Goal: Task Accomplishment & Management: Manage account settings

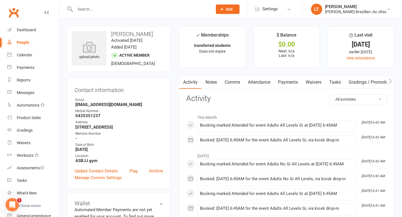
click at [101, 8] on input "text" at bounding box center [140, 9] width 135 height 8
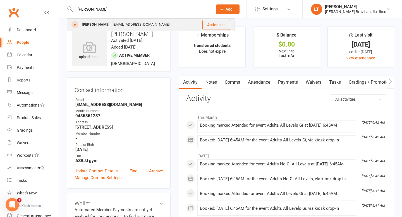
type input "[PERSON_NAME]"
click at [126, 23] on div "[EMAIL_ADDRESS][DOMAIN_NAME]" at bounding box center [141, 25] width 60 height 8
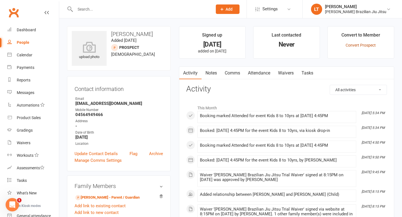
click at [202, 46] on link "Convert Prospect" at bounding box center [361, 45] width 30 height 4
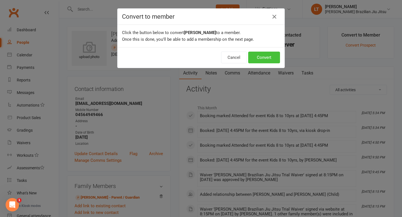
click at [202, 59] on button "Convert" at bounding box center [264, 58] width 32 height 12
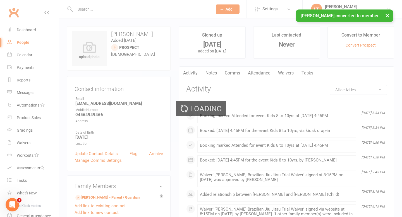
click at [106, 9] on div "× [PERSON_NAME] converted to member" at bounding box center [197, 9] width 395 height 0
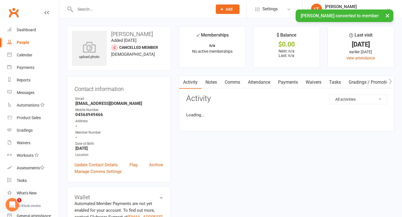
click at [84, 8] on input "text" at bounding box center [140, 9] width 135 height 8
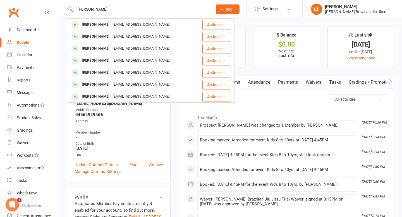
type input "[PERSON_NAME]"
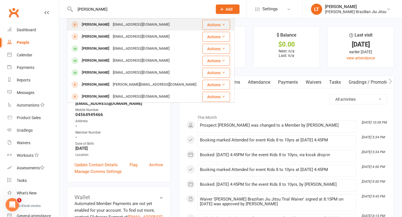
click at [143, 24] on div "[EMAIL_ADDRESS][DOMAIN_NAME]" at bounding box center [141, 25] width 60 height 8
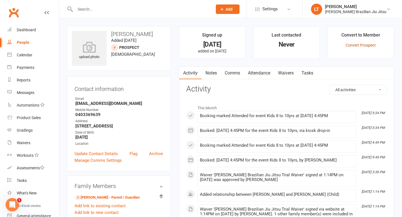
click at [202, 44] on link "Convert Prospect" at bounding box center [361, 45] width 30 height 4
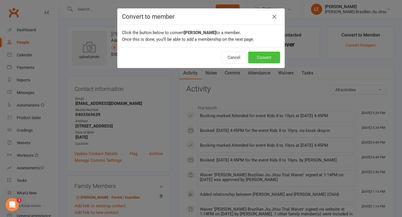
click at [202, 55] on button "Convert" at bounding box center [264, 58] width 32 height 12
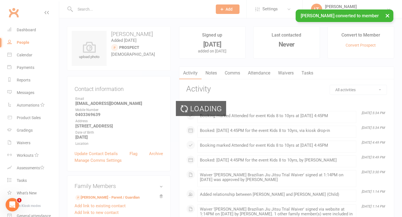
click at [91, 8] on div "Loading" at bounding box center [201, 108] width 402 height 217
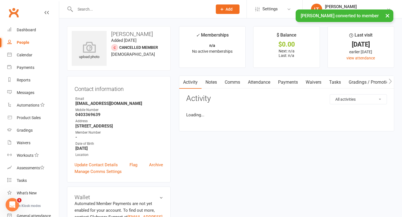
click at [83, 8] on input "text" at bounding box center [140, 9] width 135 height 8
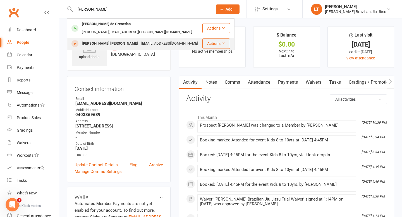
type input "[PERSON_NAME]"
click at [170, 38] on div "[PERSON_NAME] [PERSON_NAME] [EMAIL_ADDRESS][DOMAIN_NAME]" at bounding box center [135, 43] width 134 height 11
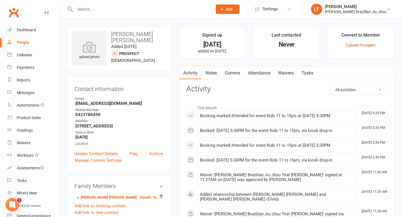
click at [202, 43] on link "Convert Prospect" at bounding box center [361, 45] width 30 height 4
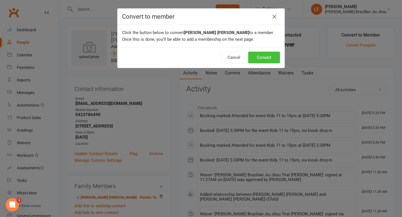
click at [202, 58] on button "Convert" at bounding box center [264, 58] width 32 height 12
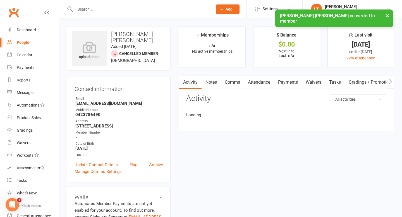
click at [92, 8] on input "text" at bounding box center [140, 9] width 135 height 8
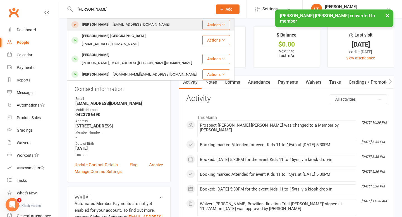
type input "[PERSON_NAME]"
click at [168, 27] on div "[PERSON_NAME] [EMAIL_ADDRESS][DOMAIN_NAME]" at bounding box center [135, 24] width 134 height 11
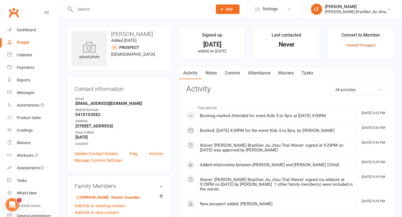
click at [202, 45] on link "Convert Prospect" at bounding box center [361, 45] width 30 height 4
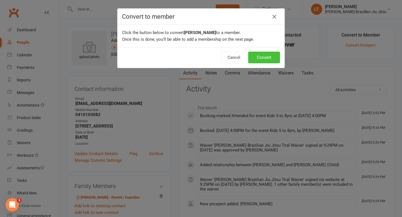
click at [202, 57] on button "Convert" at bounding box center [264, 58] width 32 height 12
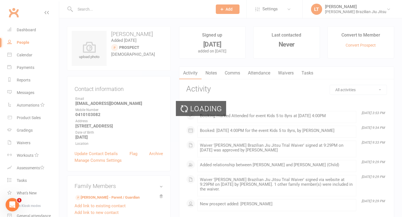
click at [98, 12] on div "Loading" at bounding box center [201, 108] width 402 height 217
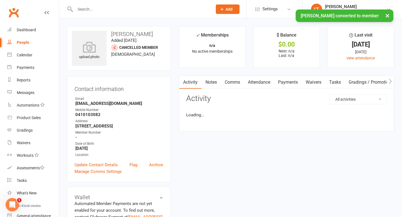
click at [84, 8] on input "text" at bounding box center [140, 9] width 135 height 8
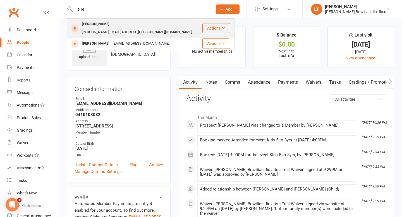
type input "ellie"
click at [118, 28] on div "[PERSON_NAME][EMAIL_ADDRESS][PERSON_NAME][DOMAIN_NAME]" at bounding box center [137, 32] width 114 height 8
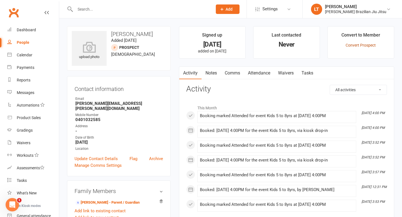
click at [202, 45] on link "Convert Prospect" at bounding box center [361, 45] width 30 height 4
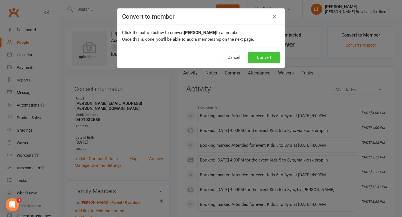
click at [202, 55] on button "Convert" at bounding box center [264, 58] width 32 height 12
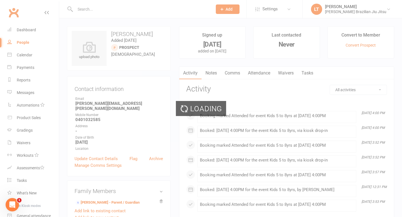
click at [89, 8] on div "Loading" at bounding box center [201, 108] width 402 height 217
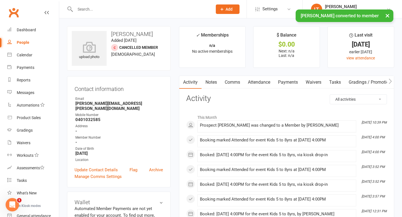
click at [89, 9] on input "text" at bounding box center [140, 9] width 135 height 8
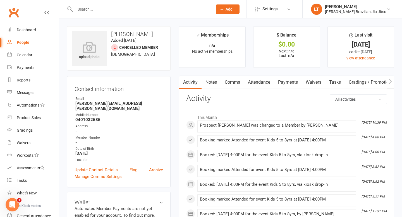
click at [89, 9] on input "text" at bounding box center [140, 9] width 135 height 8
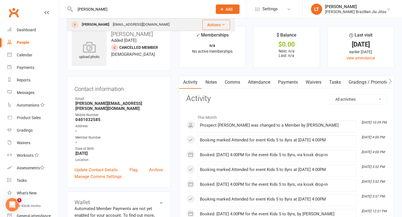
type input "[PERSON_NAME]"
click at [111, 25] on div "[PERSON_NAME]" at bounding box center [95, 25] width 31 height 8
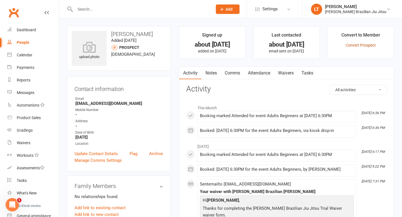
click at [202, 46] on link "Convert Prospect" at bounding box center [361, 45] width 30 height 4
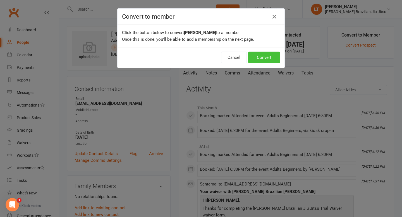
click at [202, 56] on button "Convert" at bounding box center [264, 58] width 32 height 12
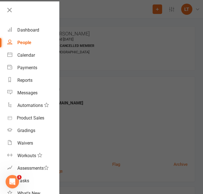
click at [84, 27] on div at bounding box center [101, 97] width 203 height 194
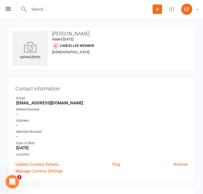
drag, startPoint x: 98, startPoint y: 35, endPoint x: 53, endPoint y: 34, distance: 45.5
click at [53, 34] on h3 "[PERSON_NAME]" at bounding box center [101, 34] width 177 height 6
copy h3 "[PERSON_NAME]"
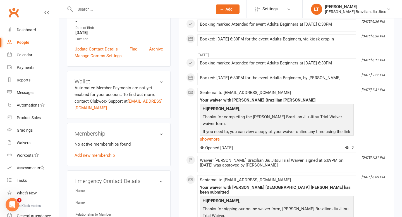
scroll to position [121, 0]
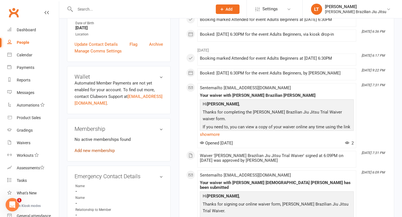
click at [102, 151] on link "Add new membership" at bounding box center [95, 150] width 40 height 5
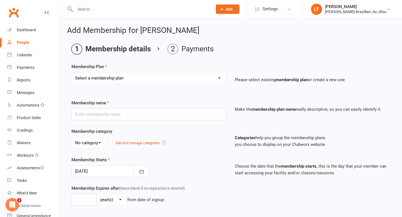
click at [143, 78] on select "Select a membership plan Create new Membership Plan transferred students" at bounding box center [149, 78] width 154 height 11
select select "1"
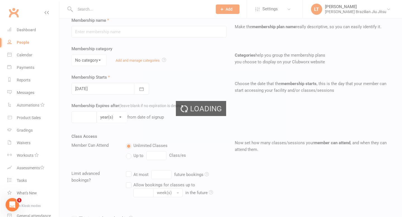
scroll to position [170, 0]
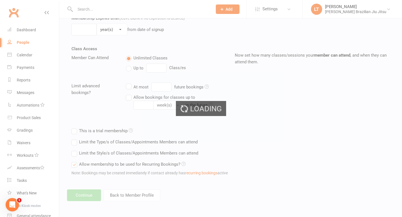
type input "transferred students"
select select "0"
type input "0"
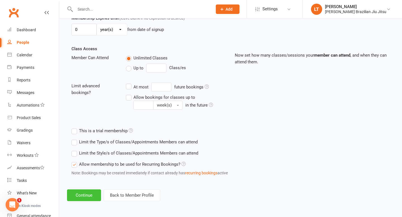
click at [85, 194] on button "Continue" at bounding box center [84, 196] width 34 height 12
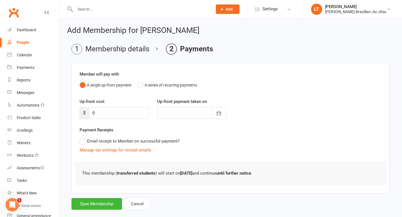
click at [89, 194] on form "Member will pay with A single up-front payment A series of recurring payments U…" at bounding box center [231, 136] width 318 height 147
click at [91, 194] on button "Save Membership" at bounding box center [97, 204] width 51 height 12
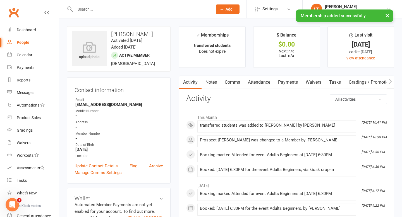
click at [89, 9] on div "× Membership added successfully" at bounding box center [197, 9] width 395 height 0
click at [90, 9] on input "text" at bounding box center [140, 9] width 135 height 8
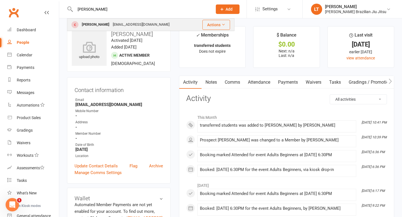
type input "[PERSON_NAME]"
click at [115, 23] on div "[EMAIL_ADDRESS][DOMAIN_NAME]" at bounding box center [141, 25] width 60 height 8
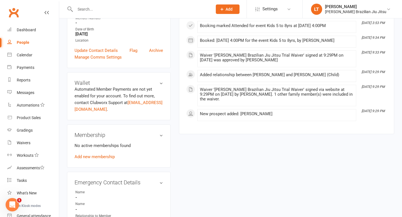
scroll to position [147, 0]
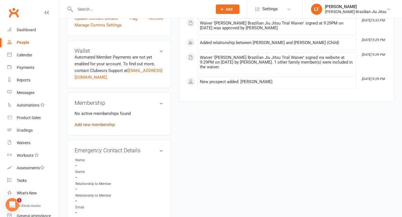
click at [105, 127] on link "Add new membership" at bounding box center [95, 124] width 40 height 5
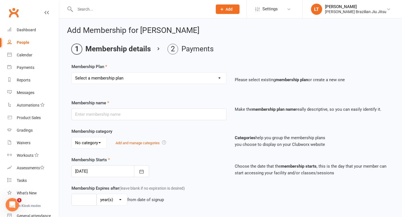
click at [151, 78] on select "Select a membership plan Create new Membership Plan transferred students" at bounding box center [149, 78] width 154 height 11
select select "1"
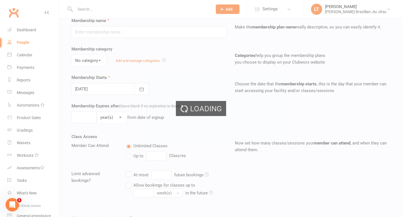
type input "transferred students"
select select "0"
type input "0"
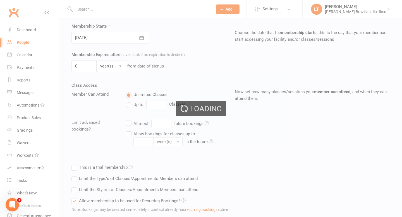
scroll to position [170, 0]
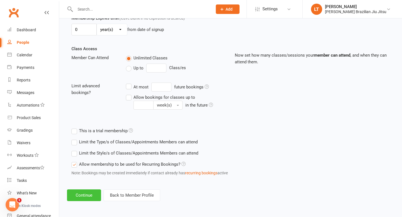
click at [87, 194] on button "Continue" at bounding box center [84, 196] width 34 height 12
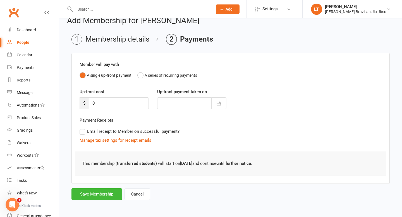
scroll to position [0, 0]
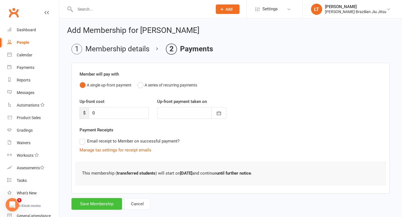
click at [106, 194] on button "Save Membership" at bounding box center [97, 204] width 51 height 12
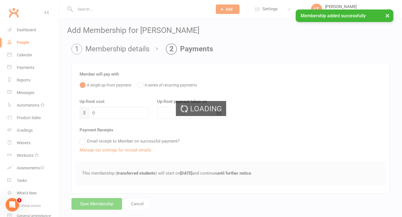
click at [98, 9] on div "× Membership added successfully" at bounding box center [197, 9] width 395 height 0
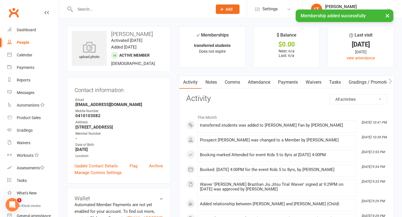
click at [84, 9] on div "× Membership added successfully" at bounding box center [197, 9] width 395 height 0
click at [88, 8] on input "text" at bounding box center [140, 9] width 135 height 8
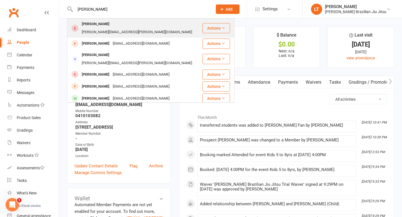
type input "[PERSON_NAME]"
click at [105, 28] on div "[PERSON_NAME][EMAIL_ADDRESS][PERSON_NAME][DOMAIN_NAME]" at bounding box center [137, 32] width 114 height 8
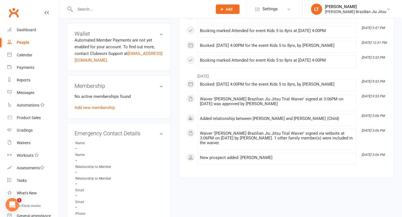
scroll to position [156, 0]
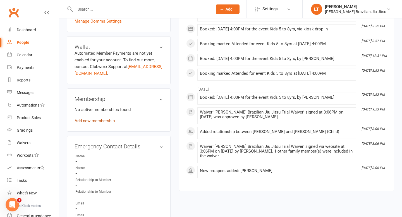
click at [99, 118] on link "Add new membership" at bounding box center [95, 120] width 40 height 5
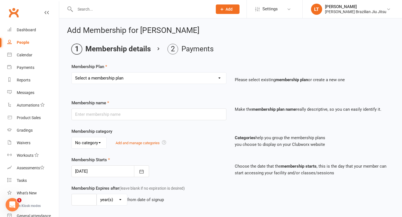
click at [144, 77] on select "Select a membership plan Create new Membership Plan transferred students" at bounding box center [149, 78] width 154 height 11
select select "1"
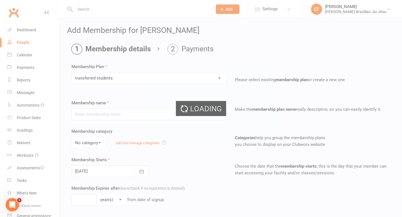
type input "transferred students"
select select "0"
type input "0"
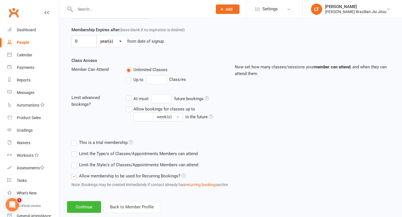
scroll to position [170, 0]
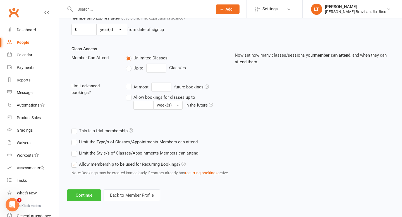
click at [86, 194] on button "Continue" at bounding box center [84, 196] width 34 height 12
click at [94, 194] on button "Continue" at bounding box center [84, 196] width 34 height 12
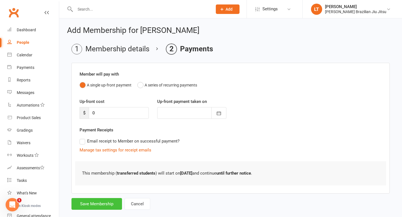
click at [94, 194] on button "Save Membership" at bounding box center [97, 204] width 51 height 12
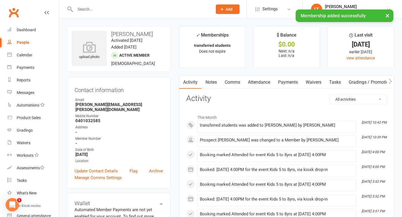
click at [107, 8] on input "text" at bounding box center [140, 9] width 135 height 8
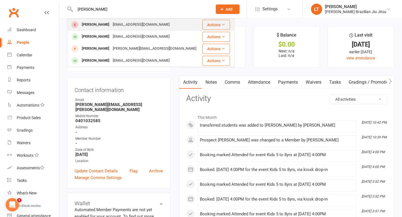
type input "[PERSON_NAME]"
click at [111, 23] on div "[EMAIL_ADDRESS][DOMAIN_NAME]" at bounding box center [141, 25] width 60 height 8
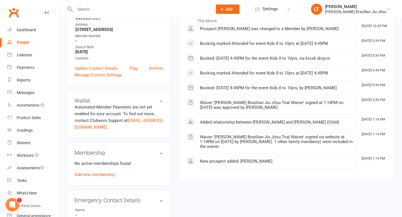
scroll to position [75, 0]
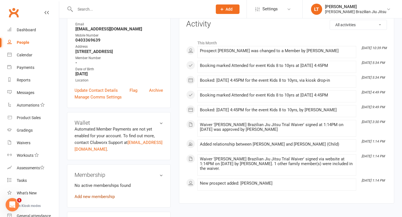
click at [104, 194] on link "Add new membership" at bounding box center [95, 196] width 40 height 5
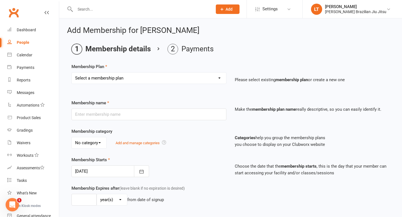
click at [143, 76] on select "Select a membership plan Create new Membership Plan transferred students" at bounding box center [149, 78] width 154 height 11
select select "1"
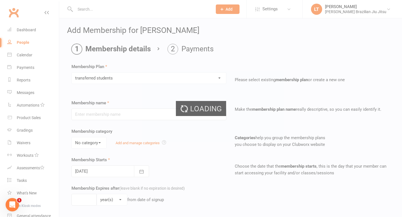
type input "transferred students"
select select "0"
type input "0"
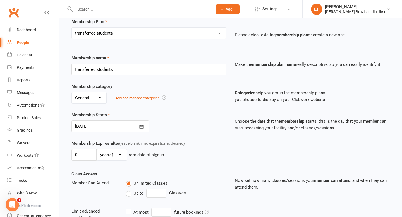
scroll to position [170, 0]
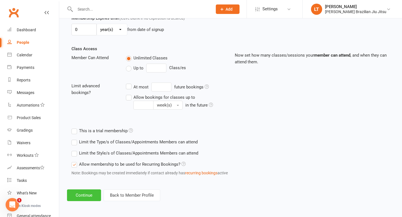
click at [88, 194] on button "Continue" at bounding box center [84, 196] width 34 height 12
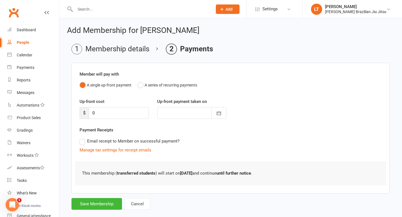
scroll to position [10, 0]
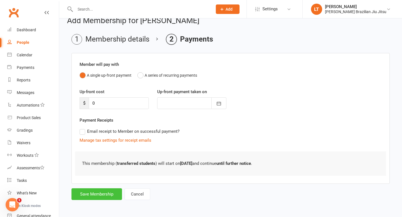
click at [101, 193] on button "Save Membership" at bounding box center [97, 195] width 51 height 12
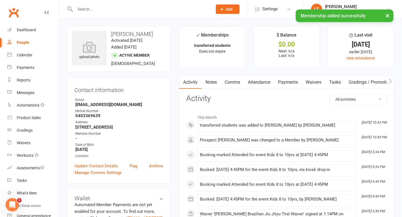
click at [118, 9] on div "× Membership added successfully" at bounding box center [197, 9] width 395 height 0
click at [89, 9] on input "text" at bounding box center [140, 9] width 135 height 8
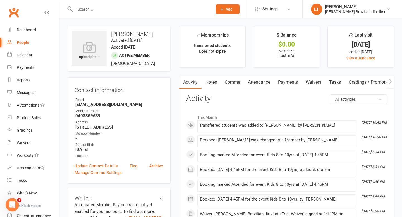
click at [85, 9] on input "text" at bounding box center [140, 9] width 135 height 8
type input "k"
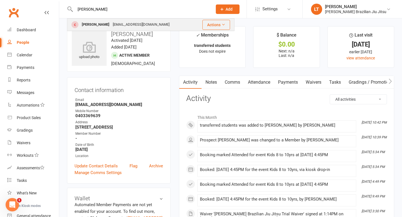
type input "[PERSON_NAME]"
click at [111, 23] on div "[EMAIL_ADDRESS][DOMAIN_NAME]" at bounding box center [141, 25] width 60 height 8
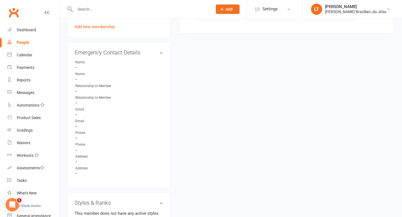
scroll to position [210, 0]
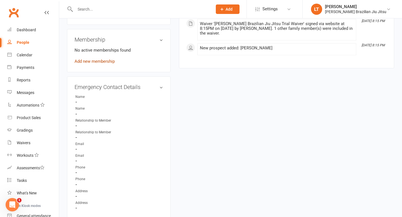
click at [105, 59] on link "Add new membership" at bounding box center [95, 61] width 40 height 5
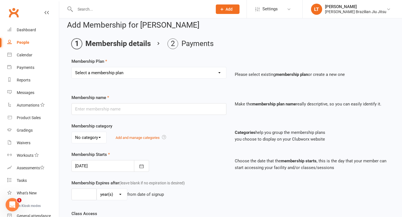
scroll to position [6, 0]
click at [149, 70] on select "Select a membership plan Create new Membership Plan transferred students" at bounding box center [149, 72] width 154 height 11
select select "1"
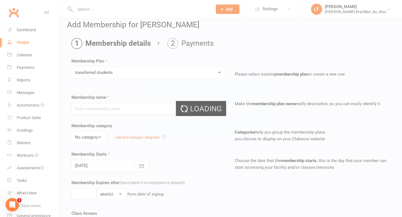
type input "transferred students"
select select "0"
type input "0"
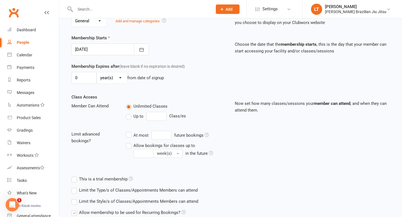
scroll to position [170, 0]
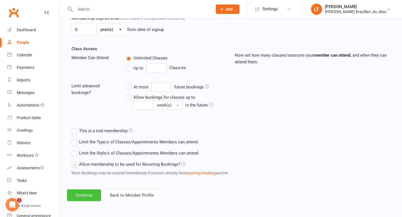
click at [92, 194] on button "Continue" at bounding box center [84, 196] width 34 height 12
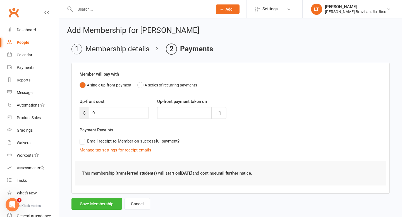
scroll to position [10, 0]
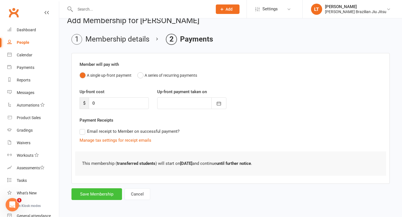
click at [105, 194] on button "Save Membership" at bounding box center [97, 195] width 51 height 12
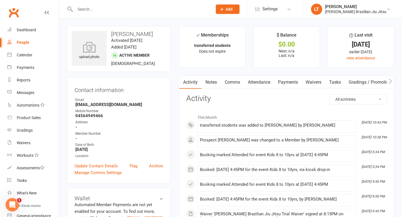
click at [24, 42] on div "People" at bounding box center [23, 42] width 13 height 4
select select "100"
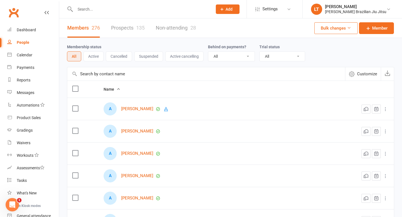
click at [126, 56] on button "Cancelled" at bounding box center [119, 56] width 26 height 10
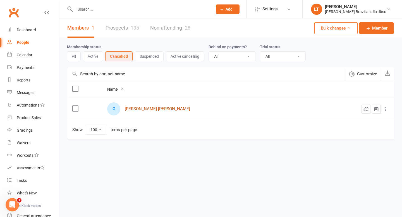
click at [149, 109] on link "[PERSON_NAME] [PERSON_NAME]" at bounding box center [157, 109] width 65 height 5
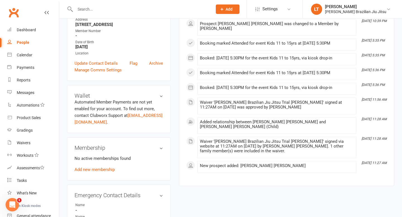
scroll to position [106, 0]
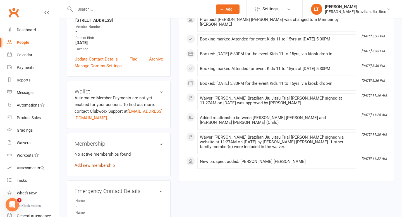
click at [100, 166] on link "Add new membership" at bounding box center [95, 165] width 40 height 5
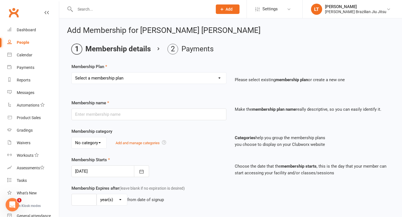
click at [157, 80] on select "Select a membership plan Create new Membership Plan transferred students" at bounding box center [149, 78] width 154 height 11
select select "1"
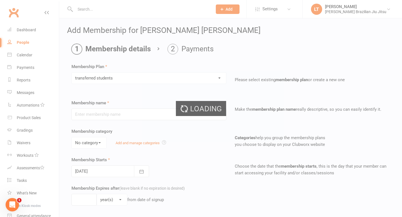
type input "transferred students"
select select "0"
type input "0"
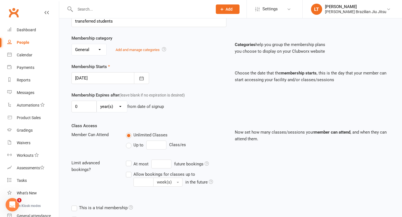
scroll to position [170, 0]
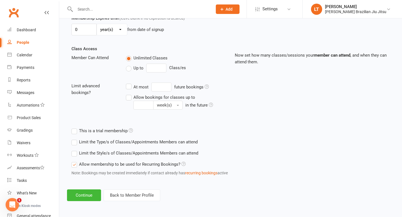
click at [87, 194] on div "Add Membership for [PERSON_NAME] [PERSON_NAME] Membership details Payments Memb…" at bounding box center [230, 28] width 343 height 361
click at [90, 194] on button "Continue" at bounding box center [84, 196] width 34 height 12
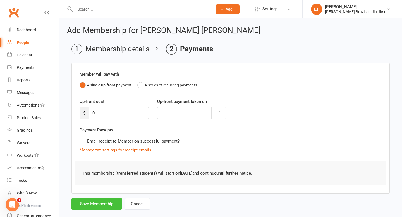
click at [93, 194] on button "Save Membership" at bounding box center [97, 204] width 51 height 12
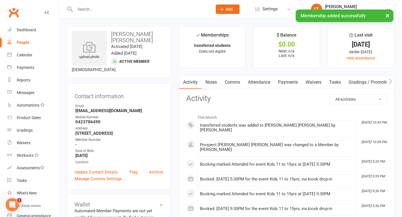
click at [91, 9] on input "text" at bounding box center [140, 9] width 135 height 8
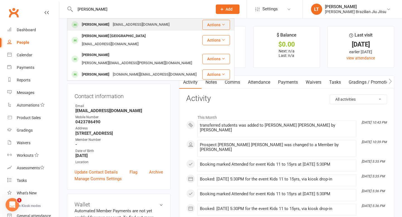
type input "[PERSON_NAME]"
click at [111, 25] on div "[EMAIL_ADDRESS][DOMAIN_NAME]" at bounding box center [141, 25] width 60 height 8
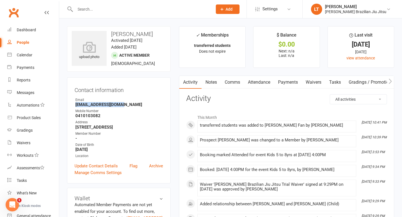
drag, startPoint x: 122, startPoint y: 104, endPoint x: 75, endPoint y: 103, distance: 46.9
click at [75, 103] on strong "[EMAIL_ADDRESS][DOMAIN_NAME]" at bounding box center [119, 104] width 88 height 5
copy strong "[EMAIL_ADDRESS][DOMAIN_NAME]"
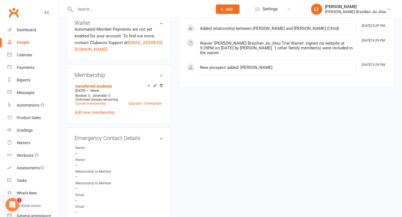
scroll to position [211, 0]
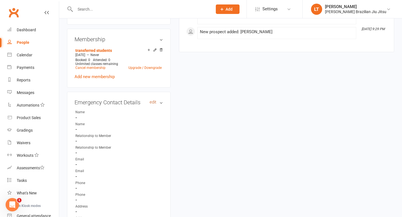
click at [154, 105] on link "edit" at bounding box center [153, 102] width 7 height 5
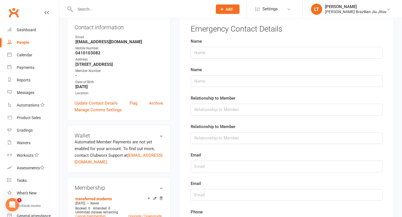
scroll to position [48, 0]
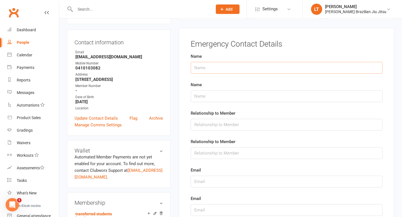
click at [202, 68] on input "text" at bounding box center [287, 68] width 192 height 12
type input "[PERSON_NAME]"
click at [202, 123] on input "text" at bounding box center [287, 125] width 192 height 12
type input "Mother"
click at [202, 185] on input "text" at bounding box center [287, 182] width 192 height 12
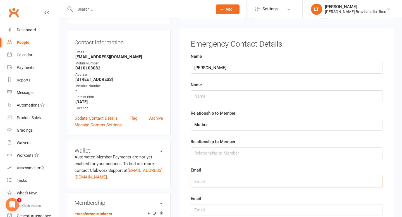
paste input "[EMAIL_ADDRESS][DOMAIN_NAME]"
type input "[EMAIL_ADDRESS][DOMAIN_NAME]"
drag, startPoint x: 103, startPoint y: 67, endPoint x: 77, endPoint y: 67, distance: 26.0
click at [77, 67] on strong "0410103082" at bounding box center [119, 68] width 88 height 5
copy strong "0410103082"
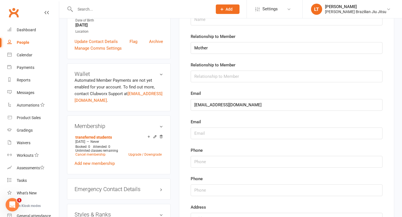
scroll to position [172, 0]
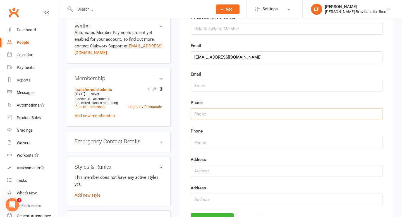
click at [202, 115] on input "string" at bounding box center [287, 114] width 192 height 12
paste input "0410103082"
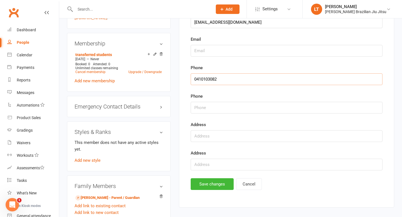
scroll to position [222, 0]
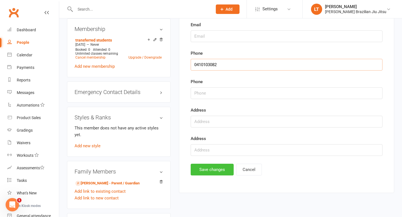
type input "0410103082"
click at [202, 169] on button "Save changes" at bounding box center [212, 170] width 43 height 12
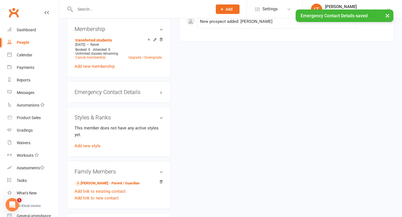
scroll to position [229, 0]
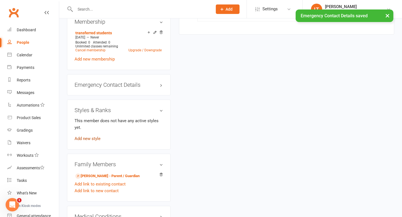
click at [90, 140] on link "Add new style" at bounding box center [88, 138] width 26 height 5
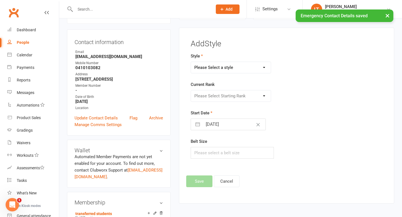
scroll to position [48, 0]
click at [202, 66] on select "Please Select a style Adults BJJ Program Kids BJJ Program" at bounding box center [231, 67] width 80 height 11
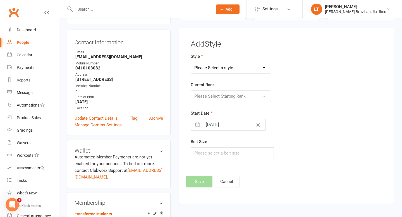
select select "3571"
click at [202, 97] on select "Please Select Starting Rank White 0 stripes White 1 stripes White 2 stripes Whi…" at bounding box center [231, 96] width 80 height 11
select select "42291"
click at [199, 181] on button "Save" at bounding box center [199, 182] width 26 height 12
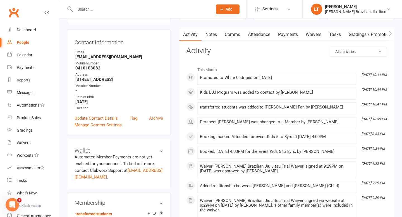
click at [119, 9] on input "text" at bounding box center [140, 9] width 135 height 8
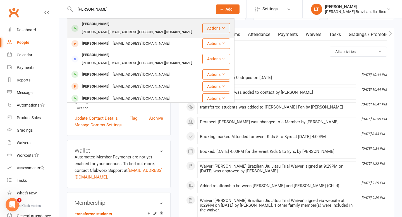
type input "[PERSON_NAME]"
click at [127, 28] on div "[PERSON_NAME][EMAIL_ADDRESS][PERSON_NAME][DOMAIN_NAME]" at bounding box center [137, 32] width 114 height 8
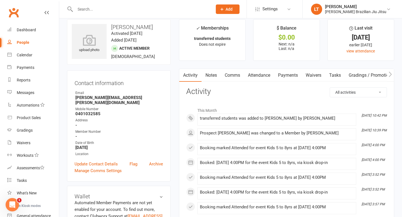
scroll to position [8, 0]
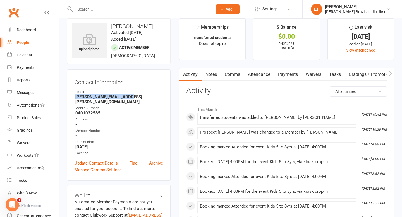
drag, startPoint x: 132, startPoint y: 96, endPoint x: 75, endPoint y: 94, distance: 57.8
click at [74, 95] on div "Contact information Owner Email [PERSON_NAME][EMAIL_ADDRESS][PERSON_NAME][DOMAI…" at bounding box center [119, 125] width 104 height 111
copy li "Email [PERSON_NAME][EMAIL_ADDRESS][PERSON_NAME][DOMAIN_NAME]"
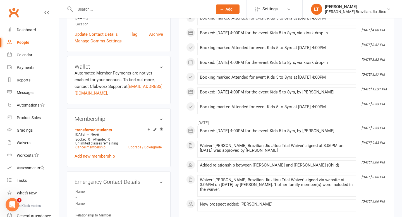
scroll to position [141, 0]
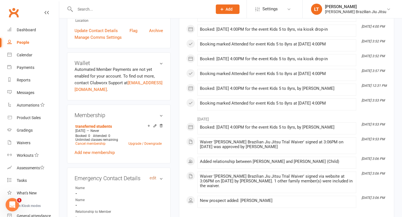
click at [154, 176] on link "edit" at bounding box center [153, 178] width 7 height 5
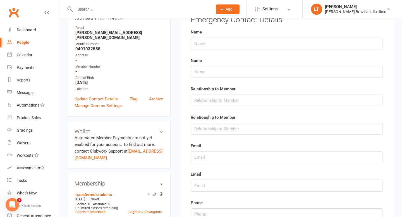
scroll to position [78, 0]
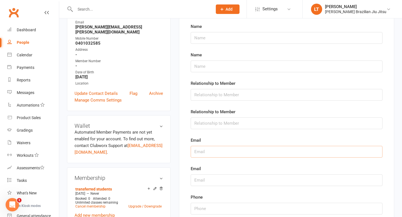
click at [202, 156] on input "text" at bounding box center [287, 152] width 192 height 12
paste input "Email [PERSON_NAME][EMAIL_ADDRESS][PERSON_NAME][DOMAIN_NAME]"
click at [202, 41] on input "text" at bounding box center [287, 38] width 192 height 12
drag, startPoint x: 206, startPoint y: 152, endPoint x: 164, endPoint y: 147, distance: 42.8
click at [164, 147] on div "upload photo [PERSON_NAME] Activated [DATE] Added [DATE] Active member [DEMOGRA…" at bounding box center [231, 213] width 336 height 529
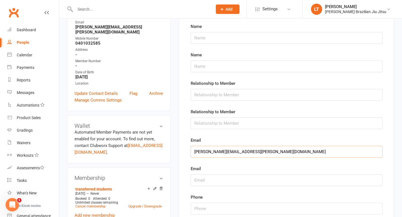
type input "[PERSON_NAME][EMAIL_ADDRESS][PERSON_NAME][DOMAIN_NAME]"
click at [202, 39] on input "text" at bounding box center [287, 38] width 192 height 12
type input "[PERSON_NAME]"
click at [202, 97] on input "text" at bounding box center [287, 95] width 192 height 12
type input "Father"
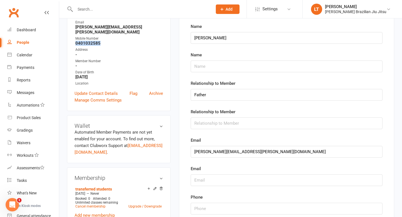
drag, startPoint x: 100, startPoint y: 39, endPoint x: 73, endPoint y: 39, distance: 27.4
click at [73, 39] on div "Contact information Owner Email [PERSON_NAME][EMAIL_ADDRESS][PERSON_NAME][DOMAI…" at bounding box center [119, 55] width 104 height 111
copy strong "0401032585"
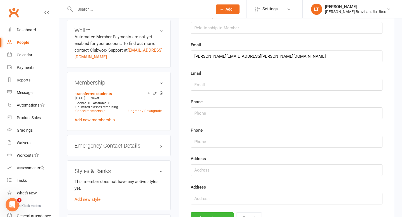
scroll to position [207, 0]
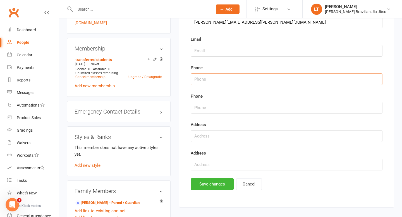
click at [202, 78] on input "string" at bounding box center [287, 79] width 192 height 12
paste input "0401032585"
type input "0401032585"
click at [202, 183] on button "Save changes" at bounding box center [212, 184] width 43 height 12
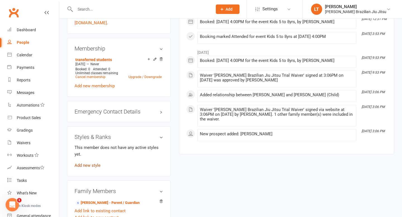
click at [89, 163] on link "Add new style" at bounding box center [88, 165] width 26 height 5
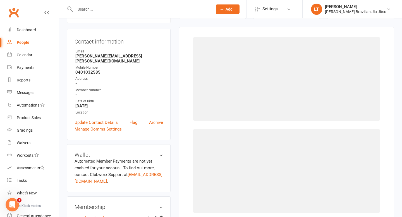
scroll to position [48, 0]
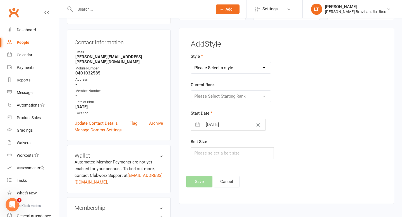
click at [202, 68] on select "Please Select a style Adults BJJ Program Kids BJJ Program" at bounding box center [231, 67] width 80 height 11
select select "3571"
click at [202, 94] on select "Please Select Starting Rank White 0 stripes White 1 stripes White 2 stripes Whi…" at bounding box center [231, 96] width 80 height 11
select select "42291"
click at [201, 180] on button "Save" at bounding box center [199, 182] width 26 height 12
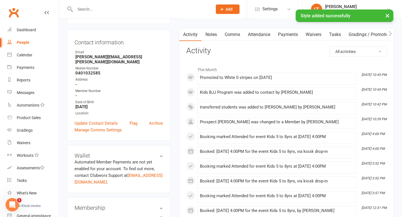
click at [93, 9] on div "× Style added successfully" at bounding box center [197, 9] width 395 height 0
click at [91, 8] on input "text" at bounding box center [140, 9] width 135 height 8
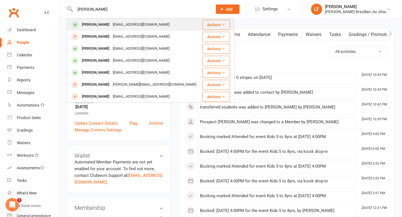
type input "[PERSON_NAME]"
click at [111, 23] on div "[EMAIL_ADDRESS][DOMAIN_NAME]" at bounding box center [141, 25] width 60 height 8
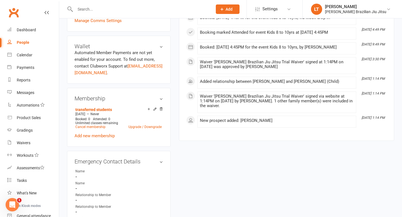
scroll to position [156, 0]
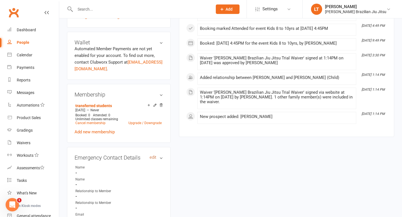
click at [154, 156] on link "edit" at bounding box center [153, 157] width 7 height 5
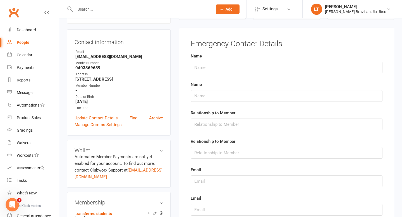
scroll to position [48, 0]
drag, startPoint x: 121, startPoint y: 57, endPoint x: 75, endPoint y: 57, distance: 45.8
click at [75, 57] on li "Email [EMAIL_ADDRESS][DOMAIN_NAME]" at bounding box center [119, 55] width 89 height 10
copy strong "[EMAIL_ADDRESS][DOMAIN_NAME]"
click at [202, 181] on input "text" at bounding box center [287, 182] width 192 height 12
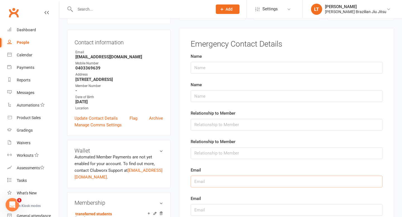
paste input "[EMAIL_ADDRESS][DOMAIN_NAME]"
type input "[EMAIL_ADDRESS][DOMAIN_NAME]"
click at [202, 69] on input "text" at bounding box center [287, 68] width 192 height 12
type input "[PERSON_NAME]"
click at [202, 127] on input "text" at bounding box center [287, 125] width 192 height 12
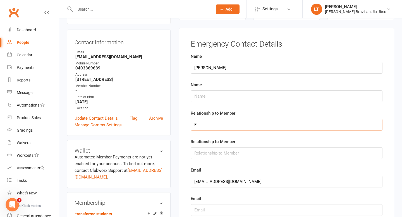
type input "F"
drag, startPoint x: 206, startPoint y: 67, endPoint x: 154, endPoint y: 60, distance: 53.0
type input "[PERSON_NAME]"
click at [202, 125] on input "F" at bounding box center [287, 125] width 192 height 12
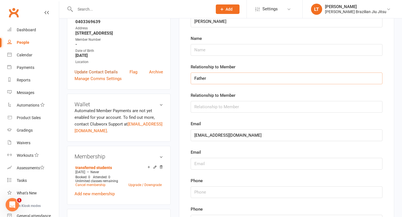
scroll to position [64, 0]
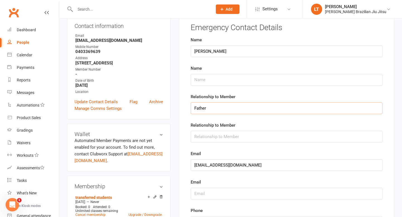
type input "Father"
drag, startPoint x: 103, startPoint y: 51, endPoint x: 72, endPoint y: 50, distance: 31.3
click at [72, 50] on div "Contact information Owner Email [EMAIL_ADDRESS][DOMAIN_NAME] Mobile Number [PHO…" at bounding box center [119, 66] width 104 height 106
copy strong "0403369639"
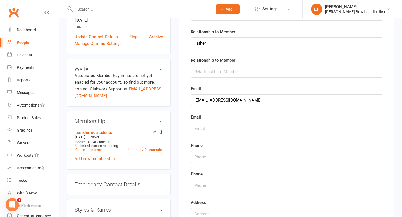
scroll to position [132, 0]
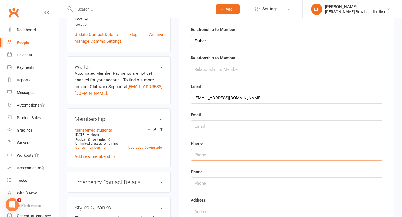
click at [202, 156] on input "string" at bounding box center [287, 155] width 192 height 12
paste input "0403369639"
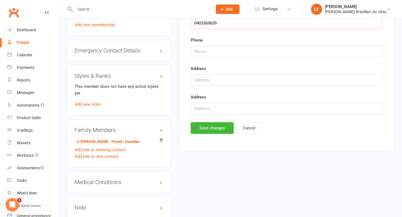
scroll to position [266, 0]
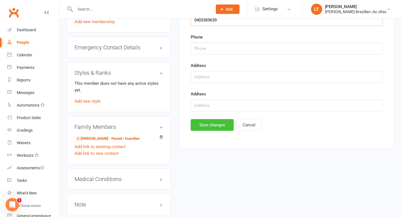
type input "0403369639"
click at [202, 125] on button "Save changes" at bounding box center [212, 125] width 43 height 12
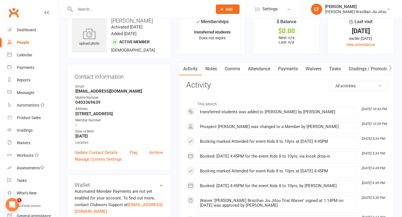
scroll to position [12, 0]
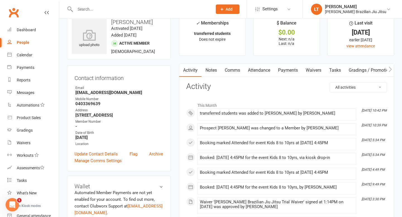
click at [118, 10] on input "text" at bounding box center [140, 9] width 135 height 8
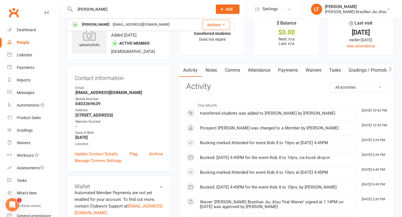
type input "[PERSON_NAME]"
click at [133, 23] on div "[EMAIL_ADDRESS][DOMAIN_NAME]" at bounding box center [141, 25] width 60 height 8
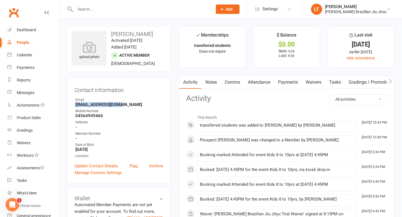
drag, startPoint x: 127, startPoint y: 103, endPoint x: 75, endPoint y: 103, distance: 51.4
click at [75, 103] on strong "[EMAIL_ADDRESS][DOMAIN_NAME]" at bounding box center [119, 104] width 88 height 5
copy strong "[EMAIL_ADDRESS][DOMAIN_NAME]"
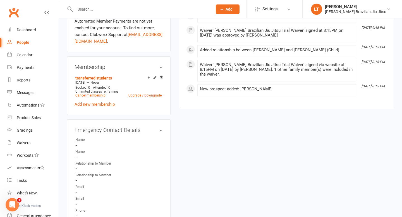
scroll to position [212, 0]
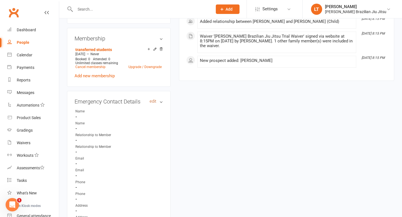
click at [153, 99] on link "edit" at bounding box center [153, 101] width 7 height 5
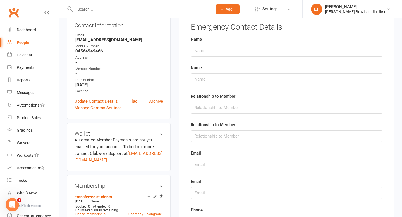
scroll to position [95, 0]
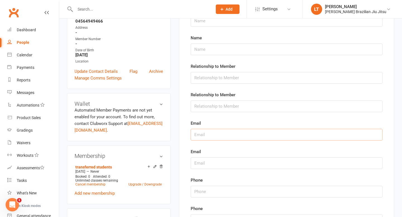
click at [202, 136] on input "text" at bounding box center [287, 135] width 192 height 12
paste input "[EMAIL_ADDRESS][DOMAIN_NAME]"
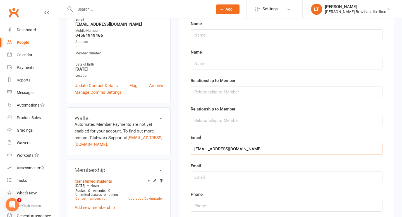
scroll to position [66, 0]
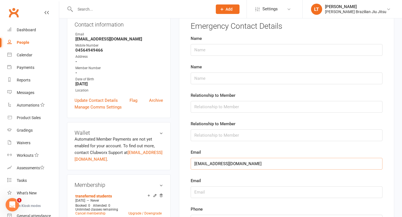
type input "[EMAIL_ADDRESS][DOMAIN_NAME]"
click at [202, 48] on input "text" at bounding box center [287, 50] width 192 height 12
type input "[PERSON_NAME]"
click at [202, 106] on input "text" at bounding box center [287, 107] width 192 height 12
type input "Father"
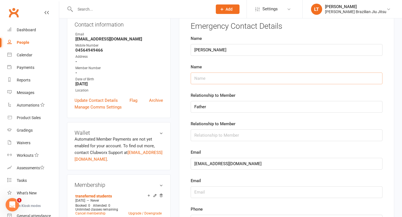
click at [202, 80] on input "text" at bounding box center [287, 79] width 192 height 12
type input "[PERSON_NAME]"
click at [202, 135] on input "text" at bounding box center [287, 136] width 192 height 12
type input "<"
type input "Mother"
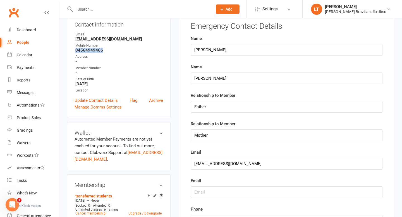
drag, startPoint x: 110, startPoint y: 50, endPoint x: 70, endPoint y: 51, distance: 40.2
click at [70, 51] on div "Contact information Owner Email [EMAIL_ADDRESS][DOMAIN_NAME] Mobile Number [PHO…" at bounding box center [119, 65] width 104 height 106
copy strong "04564949466"
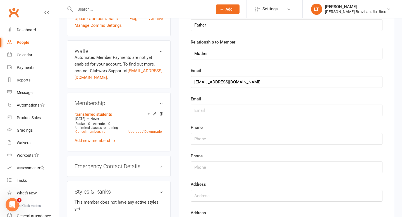
scroll to position [158, 0]
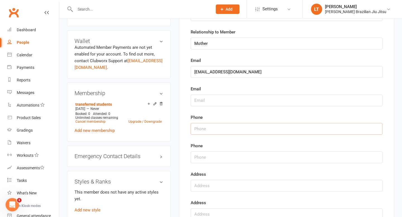
click at [202, 129] on input "string" at bounding box center [287, 129] width 192 height 12
paste input "04564949466"
type input "04564949466"
click at [202, 158] on input "string" at bounding box center [287, 158] width 192 height 12
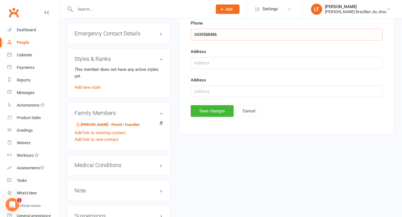
scroll to position [282, 0]
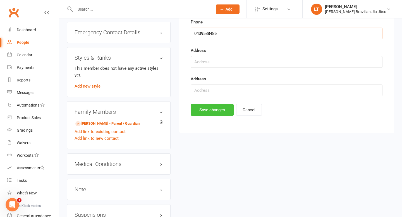
type input "0439588486"
click at [202, 111] on button "Save changes" at bounding box center [212, 110] width 43 height 12
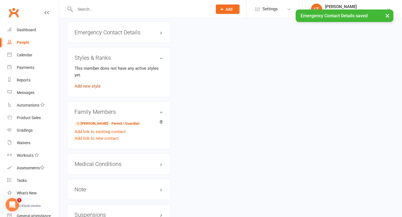
click at [93, 84] on link "Add new style" at bounding box center [88, 86] width 26 height 5
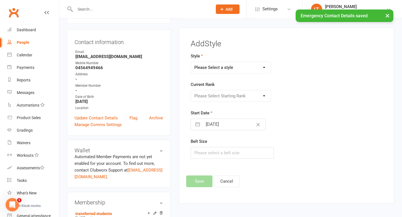
scroll to position [48, 0]
click at [202, 69] on select "Please Select a style Adults BJJ Program Kids BJJ Program" at bounding box center [231, 67] width 80 height 11
select select "3571"
click at [202, 97] on select "Please Select Starting Rank White 0 stripes White 1 stripes White 2 stripes Whi…" at bounding box center [231, 96] width 80 height 11
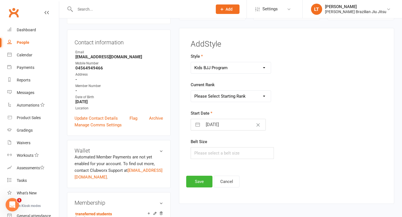
select select "42291"
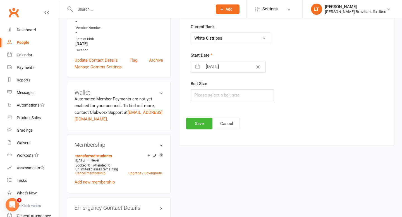
scroll to position [126, 0]
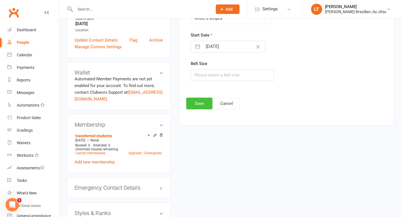
click at [195, 101] on button "Save" at bounding box center [199, 104] width 26 height 12
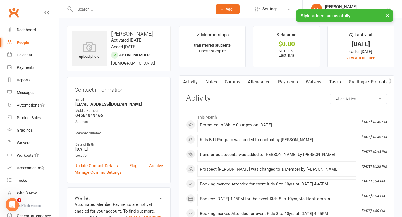
scroll to position [0, 0]
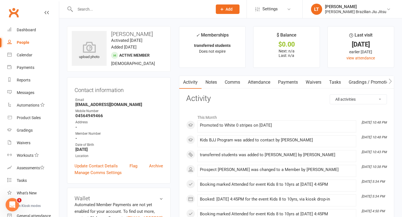
click at [94, 7] on input "text" at bounding box center [140, 9] width 135 height 8
click at [96, 9] on input "text" at bounding box center [140, 9] width 135 height 8
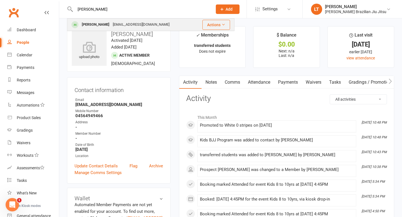
type input "[PERSON_NAME]"
click at [111, 24] on div "[EMAIL_ADDRESS][DOMAIN_NAME]" at bounding box center [141, 25] width 60 height 8
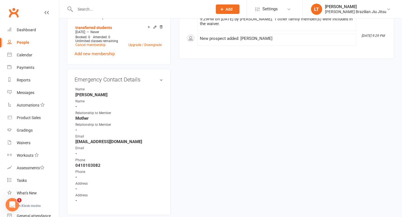
scroll to position [217, 0]
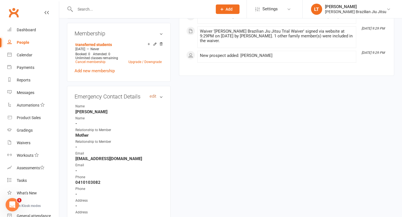
click at [154, 99] on link "edit" at bounding box center [153, 96] width 7 height 5
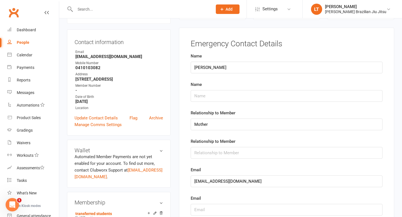
scroll to position [48, 0]
click at [202, 155] on input "text" at bounding box center [287, 153] width 192 height 12
type input "Father"
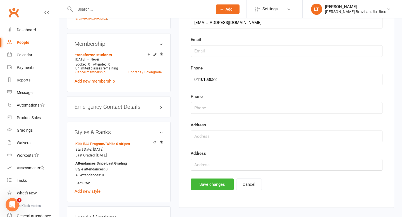
scroll to position [224, 0]
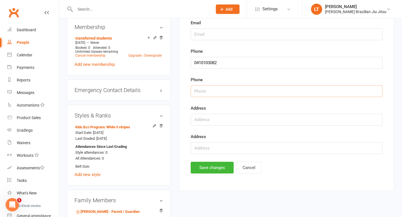
click at [202, 92] on input "string" at bounding box center [287, 91] width 192 height 12
type input "0404657265"
click at [202, 167] on button "Save changes" at bounding box center [212, 168] width 43 height 12
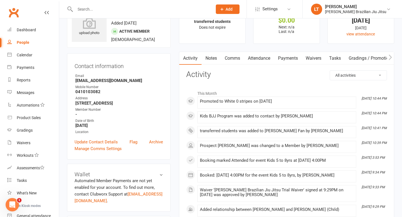
scroll to position [0, 0]
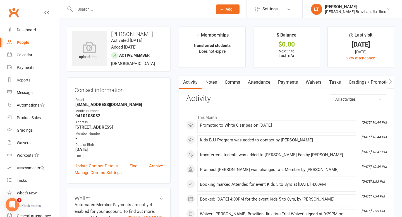
click at [202, 82] on link "Attendance" at bounding box center [259, 82] width 30 height 13
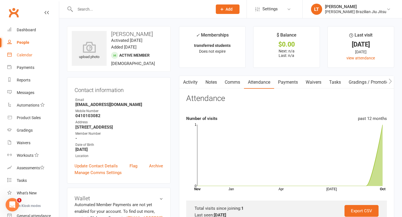
click at [24, 54] on div "Calendar" at bounding box center [25, 55] width 16 height 4
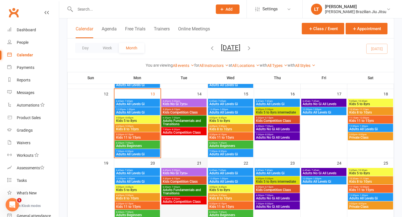
scroll to position [171, 0]
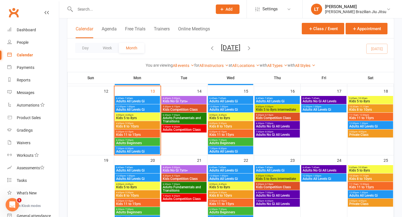
click at [137, 117] on span "Kids 5 to 8yrs" at bounding box center [137, 117] width 43 height 3
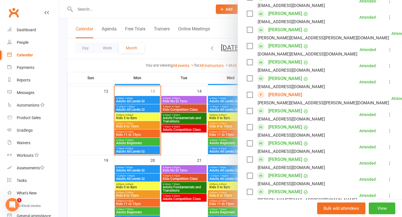
scroll to position [369, 0]
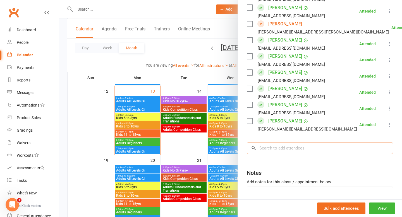
click at [202, 142] on input "search" at bounding box center [320, 148] width 146 height 12
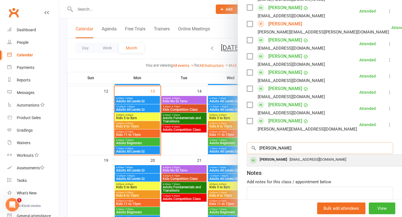
type input "[PERSON_NAME]"
click at [202, 158] on span "[EMAIL_ADDRESS][DOMAIN_NAME]" at bounding box center [318, 160] width 57 height 4
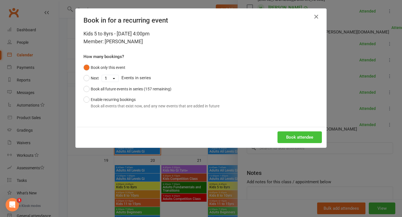
click at [202, 136] on button "Book attendee" at bounding box center [300, 138] width 44 height 12
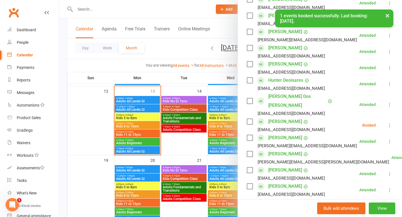
scroll to position [115, 0]
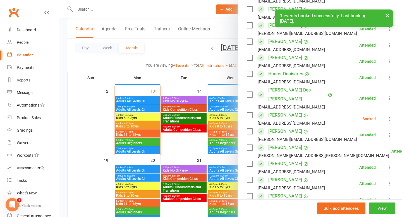
click at [202, 116] on icon at bounding box center [390, 119] width 6 height 6
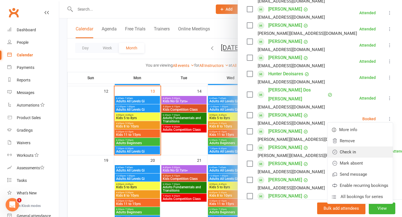
click at [202, 147] on link "Check in" at bounding box center [360, 152] width 65 height 11
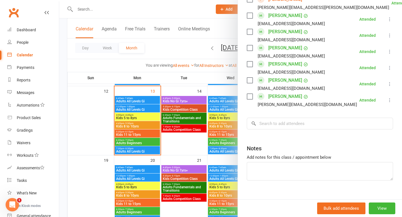
scroll to position [409, 0]
click at [202, 118] on input "search" at bounding box center [320, 124] width 146 height 12
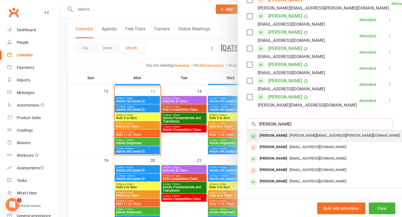
type input "[PERSON_NAME]"
click at [202, 134] on span "[PERSON_NAME][EMAIL_ADDRESS][PERSON_NAME][DOMAIN_NAME]" at bounding box center [345, 136] width 110 height 4
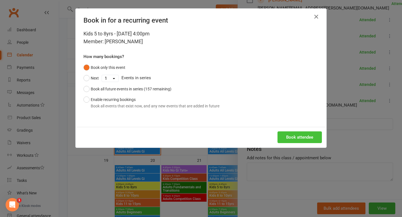
click at [202, 136] on button "Book attendee" at bounding box center [300, 138] width 44 height 12
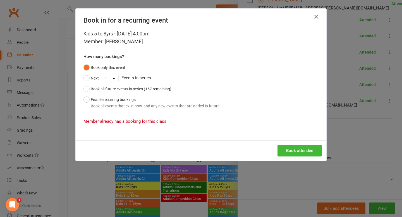
click at [202, 13] on icon "button" at bounding box center [316, 16] width 7 height 7
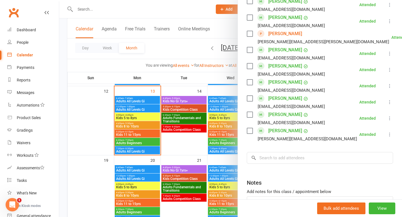
scroll to position [375, 0]
click at [140, 125] on div at bounding box center [230, 108] width 343 height 217
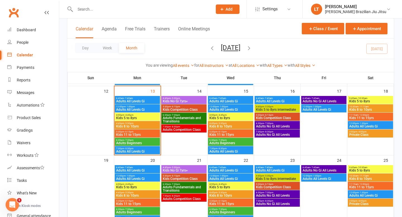
click at [141, 125] on span "Kids 8 to 10yrs" at bounding box center [137, 126] width 43 height 3
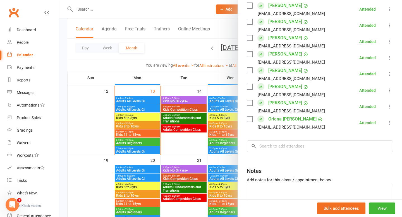
scroll to position [311, 0]
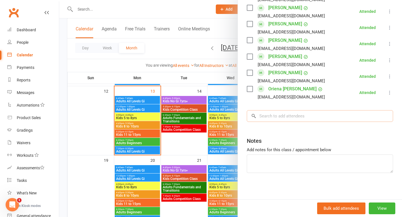
click at [202, 114] on input "search" at bounding box center [320, 116] width 146 height 12
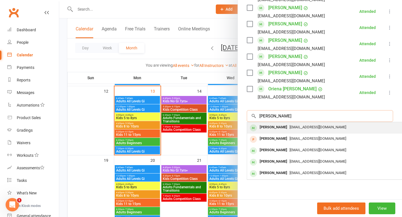
type input "[PERSON_NAME]"
click at [202, 127] on span "[EMAIL_ADDRESS][DOMAIN_NAME]" at bounding box center [318, 127] width 57 height 4
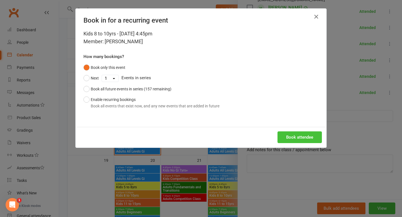
click at [202, 137] on button "Book attendee" at bounding box center [300, 138] width 44 height 12
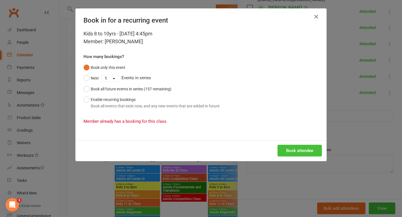
click at [202, 151] on button "Book attendee" at bounding box center [300, 151] width 44 height 12
click at [202, 16] on icon "button" at bounding box center [316, 16] width 7 height 7
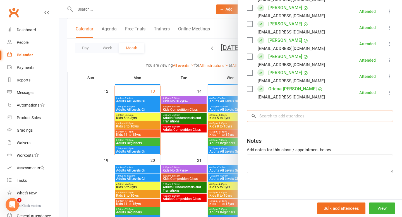
click at [202, 116] on input "search" at bounding box center [320, 116] width 146 height 12
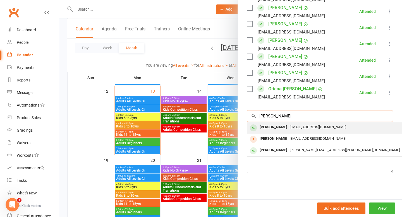
type input "[PERSON_NAME]"
click at [202, 127] on span "[EMAIL_ADDRESS][DOMAIN_NAME]" at bounding box center [318, 127] width 57 height 4
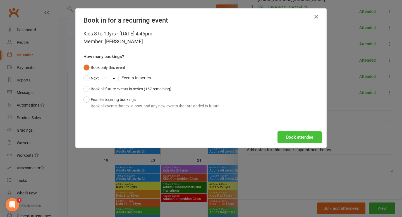
click at [202, 138] on button "Book attendee" at bounding box center [300, 138] width 44 height 12
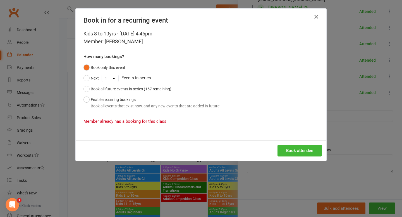
click at [202, 15] on icon "button" at bounding box center [316, 16] width 7 height 7
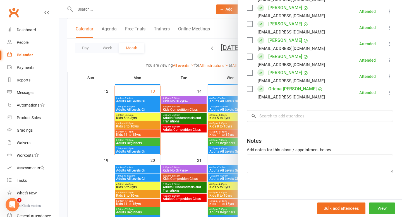
click at [202, 137] on div "Notes" at bounding box center [320, 140] width 146 height 14
click at [99, 10] on div at bounding box center [230, 108] width 343 height 217
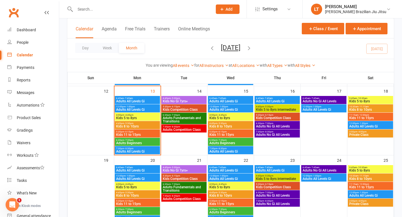
click at [90, 8] on input "text" at bounding box center [140, 9] width 135 height 8
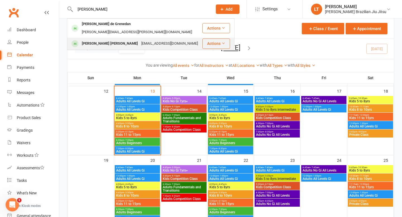
type input "[PERSON_NAME]"
click at [112, 40] on div "[PERSON_NAME] [PERSON_NAME]" at bounding box center [109, 44] width 59 height 8
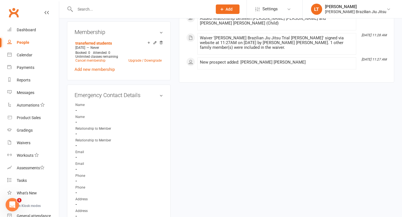
scroll to position [229, 0]
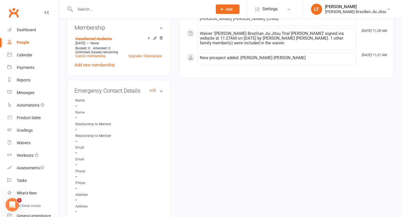
click at [153, 90] on link "edit" at bounding box center [153, 90] width 7 height 5
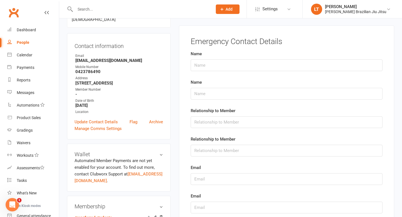
scroll to position [48, 0]
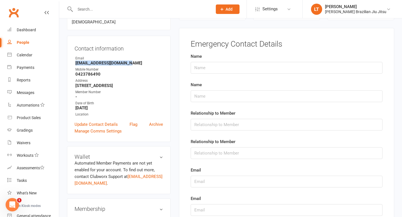
drag, startPoint x: 134, startPoint y: 63, endPoint x: 74, endPoint y: 63, distance: 59.5
click at [74, 63] on div "Contact information Owner Email [EMAIL_ADDRESS][DOMAIN_NAME] Mobile Number [PHO…" at bounding box center [119, 89] width 104 height 106
copy strong "[EMAIL_ADDRESS][DOMAIN_NAME]"
click at [202, 182] on input "text" at bounding box center [287, 182] width 192 height 12
paste input "[EMAIL_ADDRESS][DOMAIN_NAME]"
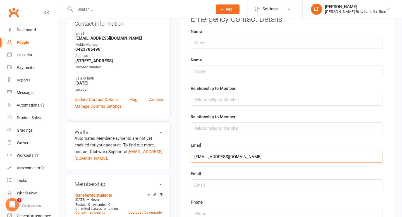
scroll to position [55, 0]
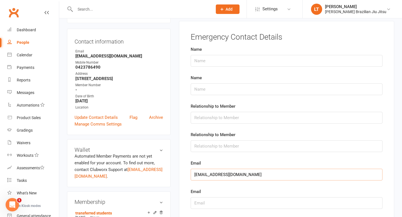
type input "[EMAIL_ADDRESS][DOMAIN_NAME]"
click at [202, 60] on input "text" at bounding box center [287, 61] width 192 height 12
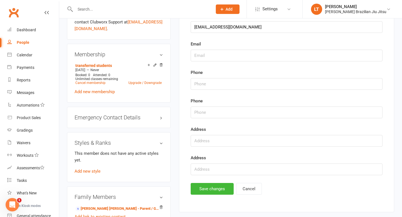
scroll to position [0, 0]
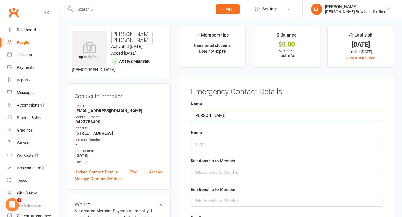
click at [202, 114] on input "[PERSON_NAME]" at bounding box center [287, 116] width 192 height 12
click at [202, 116] on input "[PERSON_NAME]" at bounding box center [287, 116] width 192 height 12
click at [202, 113] on input "[PERSON_NAME]" at bounding box center [287, 116] width 192 height 12
click at [202, 116] on input "[PERSON_NAME] [PERSON_NAME]" at bounding box center [287, 116] width 192 height 12
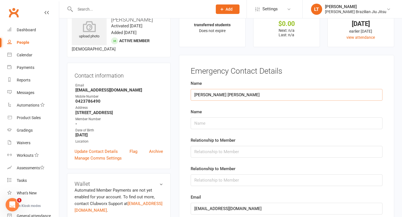
scroll to position [36, 0]
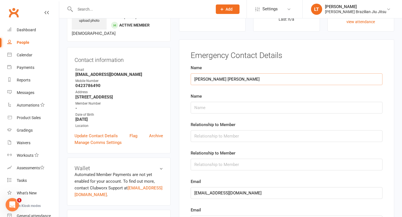
type input "[PERSON_NAME] [PERSON_NAME]"
click at [202, 135] on input "text" at bounding box center [287, 136] width 192 height 12
type input "Mother"
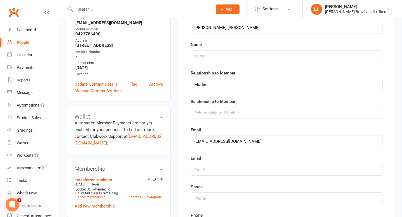
scroll to position [96, 0]
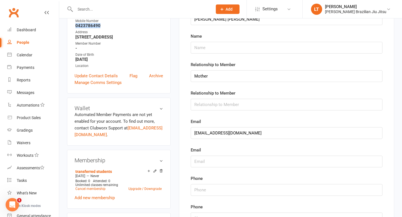
drag, startPoint x: 105, startPoint y: 25, endPoint x: 75, endPoint y: 24, distance: 30.5
click at [75, 24] on li "Mobile Number [PHONE_NUMBER]" at bounding box center [119, 23] width 89 height 10
click at [202, 193] on input "string" at bounding box center [287, 190] width 192 height 12
paste input "0423786490"
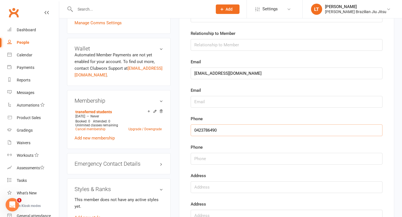
scroll to position [197, 0]
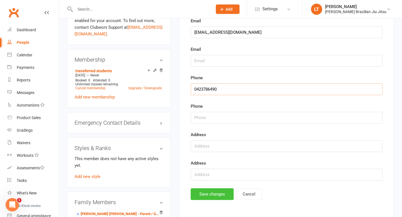
type input "0423786490"
click at [202, 191] on button "Save changes" at bounding box center [212, 195] width 43 height 12
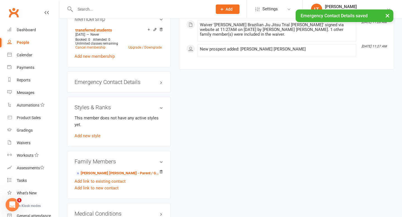
scroll to position [250, 0]
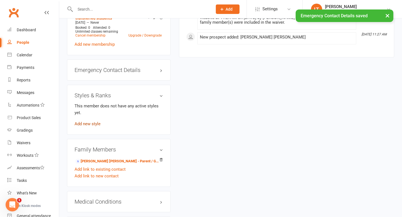
click at [91, 124] on link "Add new style" at bounding box center [88, 124] width 26 height 5
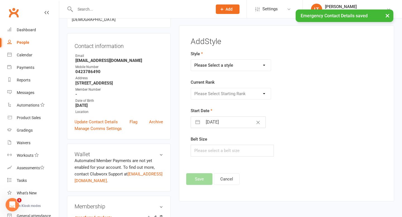
scroll to position [48, 0]
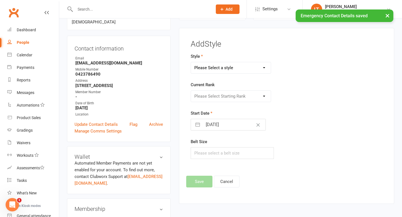
click at [202, 68] on select "Please Select a style Adults BJJ Program Kids BJJ Program" at bounding box center [231, 67] width 80 height 11
select select "3571"
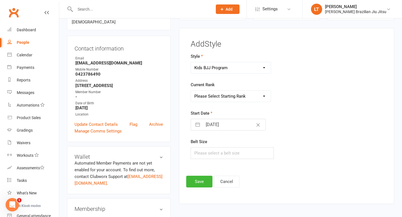
click at [202, 94] on select "Please Select Starting Rank White 0 stripes White 1 stripes White 2 stripes Whi…" at bounding box center [231, 96] width 80 height 11
select select "42291"
click at [199, 178] on button "Save" at bounding box center [199, 182] width 26 height 12
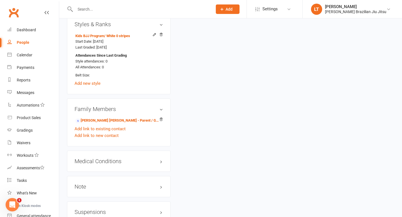
scroll to position [334, 0]
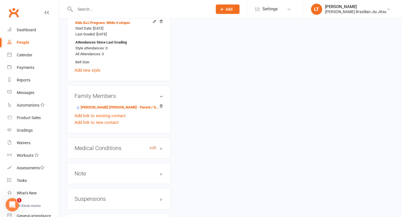
click at [151, 148] on link "edit" at bounding box center [153, 148] width 7 height 5
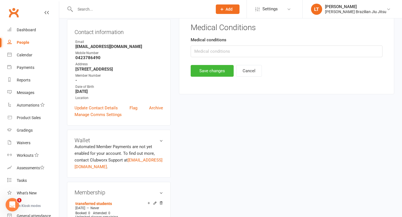
scroll to position [48, 0]
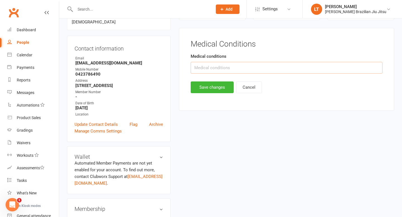
click at [202, 70] on input "text" at bounding box center [287, 68] width 192 height 12
type input "allergic to [MEDICAL_DATA]"
click at [202, 94] on div "Medical Conditions Medical conditions allergic to [MEDICAL_DATA] Save changes C…" at bounding box center [286, 69] width 215 height 83
click at [202, 87] on button "Save changes" at bounding box center [212, 88] width 43 height 12
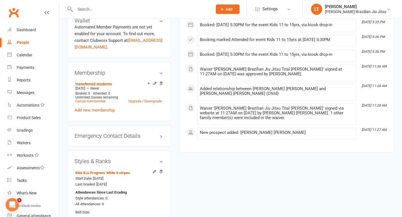
scroll to position [0, 0]
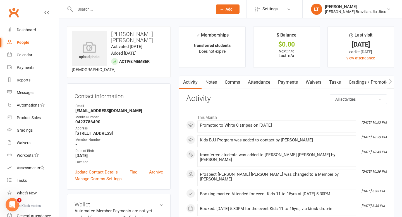
click at [97, 8] on input "text" at bounding box center [140, 9] width 135 height 8
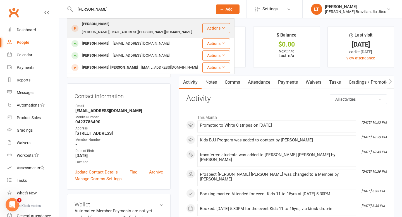
type input "[PERSON_NAME]"
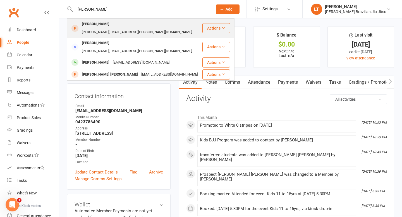
click at [111, 28] on div "[PERSON_NAME][EMAIL_ADDRESS][PERSON_NAME][DOMAIN_NAME]" at bounding box center [137, 32] width 114 height 8
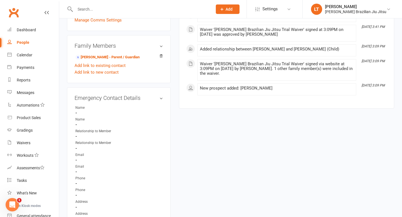
scroll to position [163, 0]
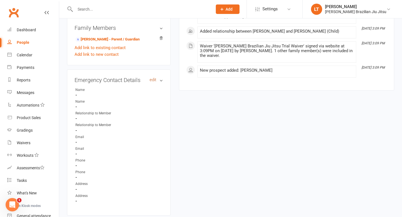
click at [152, 79] on link "edit" at bounding box center [153, 80] width 7 height 5
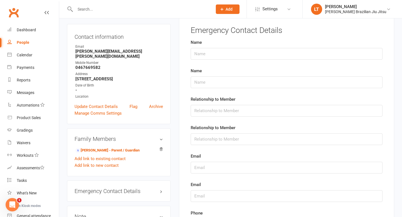
scroll to position [38, 0]
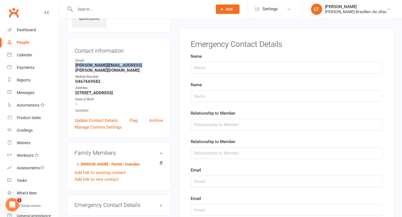
drag, startPoint x: 142, startPoint y: 65, endPoint x: 65, endPoint y: 64, distance: 77.4
click at [65, 64] on div "upload photo [PERSON_NAME] Added [DATE] prospect Contact information Owner Emai…" at bounding box center [119, 165] width 112 height 354
click at [202, 182] on input "text" at bounding box center [287, 182] width 192 height 12
paste input "[PERSON_NAME][EMAIL_ADDRESS][PERSON_NAME][DOMAIN_NAME]"
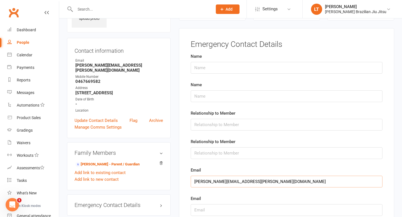
type input "[PERSON_NAME][EMAIL_ADDRESS][PERSON_NAME][DOMAIN_NAME]"
click at [202, 69] on input "text" at bounding box center [287, 68] width 192 height 12
type input "[PERSON_NAME]"
click at [202, 124] on input "text" at bounding box center [287, 125] width 192 height 12
type input "Father"
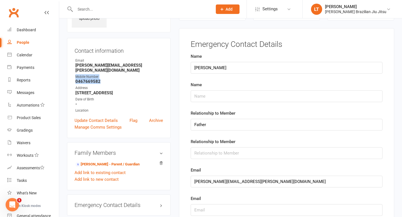
drag, startPoint x: 106, startPoint y: 74, endPoint x: 66, endPoint y: 73, distance: 40.0
click at [66, 73] on div "upload photo [PERSON_NAME] Added [DATE] prospect Contact information Owner Emai…" at bounding box center [119, 165] width 112 height 354
click at [91, 79] on strong "0467669582" at bounding box center [119, 81] width 88 height 5
drag, startPoint x: 105, startPoint y: 77, endPoint x: 73, endPoint y: 76, distance: 31.6
click at [73, 76] on div "Contact information Owner Email [PERSON_NAME][EMAIL_ADDRESS][PERSON_NAME][DOMAI…" at bounding box center [119, 88] width 104 height 100
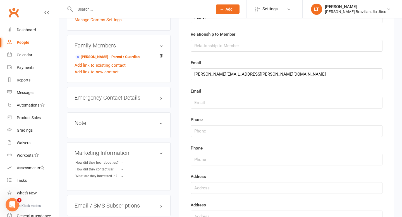
scroll to position [161, 0]
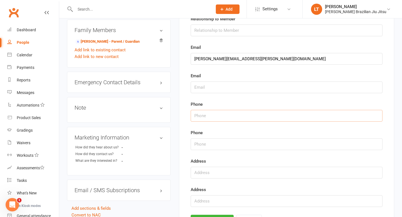
click at [202, 115] on input "string" at bounding box center [287, 116] width 192 height 12
paste input "0467669582"
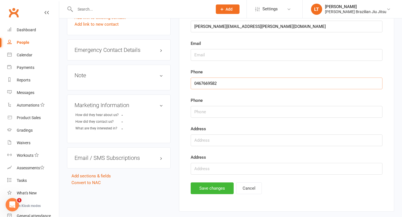
scroll to position [224, 0]
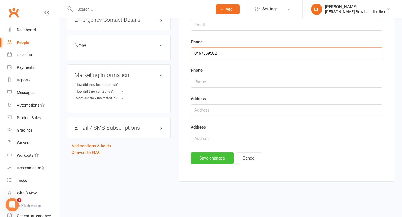
type input "0467669582"
click at [202, 158] on button "Save changes" at bounding box center [212, 159] width 43 height 12
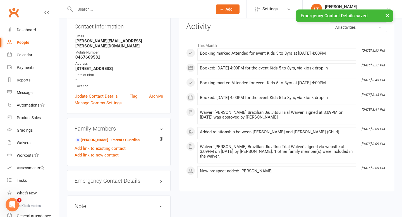
scroll to position [0, 0]
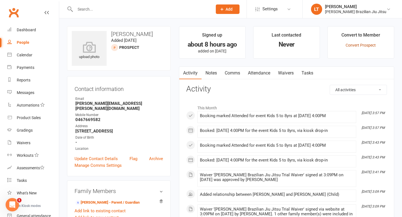
click at [202, 45] on link "Convert Prospect" at bounding box center [361, 45] width 30 height 4
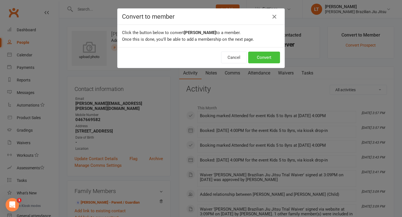
click at [202, 57] on button "Convert" at bounding box center [264, 58] width 32 height 12
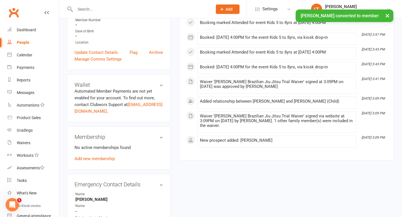
scroll to position [120, 0]
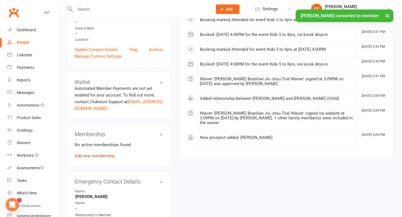
click at [103, 155] on link "Add new membership" at bounding box center [95, 156] width 40 height 5
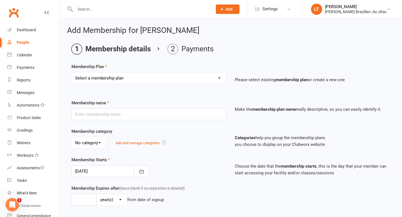
click at [160, 77] on select "Select a membership plan Create new Membership Plan transferred students" at bounding box center [149, 78] width 154 height 11
select select "1"
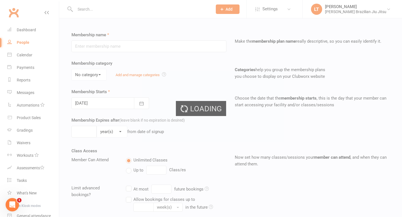
type input "transferred students"
select select "0"
type input "0"
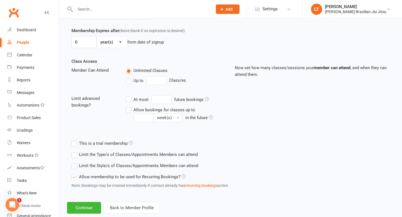
scroll to position [170, 0]
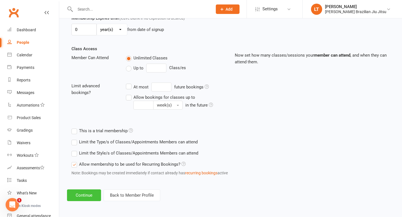
click at [87, 194] on button "Continue" at bounding box center [84, 196] width 34 height 12
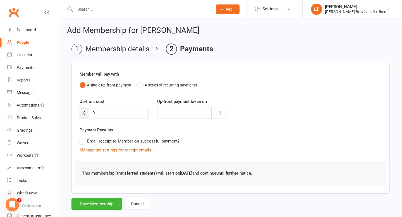
click at [87, 194] on form "Member will pay with A single up-front payment A series of recurring payments U…" at bounding box center [231, 136] width 318 height 147
click at [95, 194] on button "Save Membership" at bounding box center [97, 204] width 51 height 12
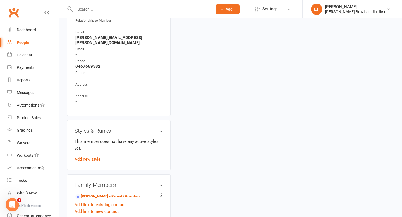
scroll to position [363, 0]
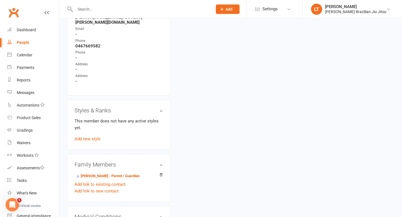
click at [96, 129] on div "This member does not have any active styles yet. Add new style" at bounding box center [119, 130] width 89 height 25
click at [96, 137] on link "Add new style" at bounding box center [88, 139] width 26 height 5
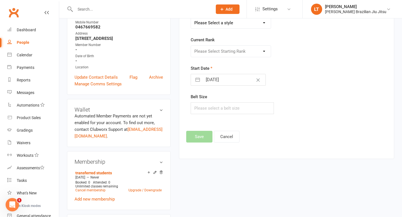
scroll to position [48, 0]
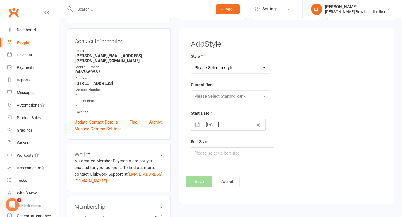
click at [202, 69] on select "Please Select a style Adults BJJ Program Kids BJJ Program" at bounding box center [231, 67] width 80 height 11
select select "3571"
click at [202, 96] on select "Please Select Starting Rank White 0 stripes White 1 stripes White 2 stripes Whi…" at bounding box center [231, 96] width 80 height 11
select select "42353"
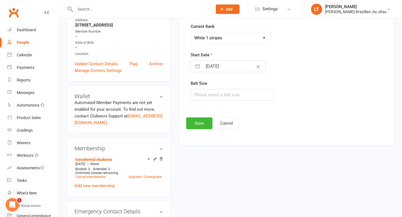
scroll to position [125, 0]
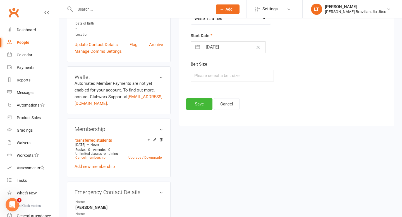
click at [201, 47] on button "button" at bounding box center [198, 47] width 10 height 11
select select "8"
select select "2025"
select select "9"
select select "2025"
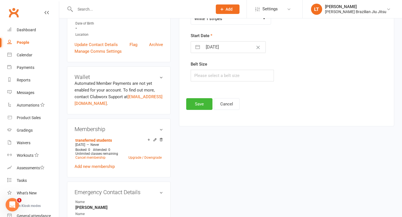
select select "10"
select select "2025"
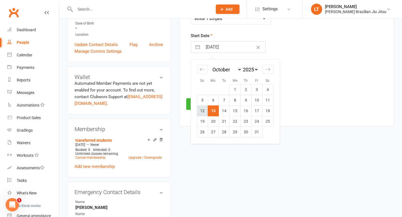
click at [202, 110] on td "12" at bounding box center [202, 111] width 11 height 11
type input "[DATE]"
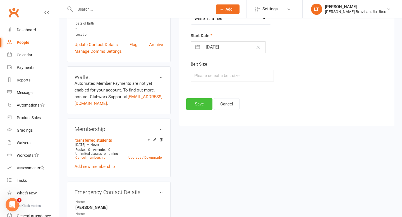
click at [202, 104] on button "Save" at bounding box center [199, 104] width 26 height 12
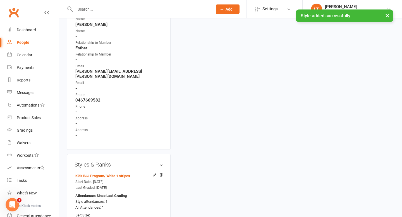
scroll to position [0, 0]
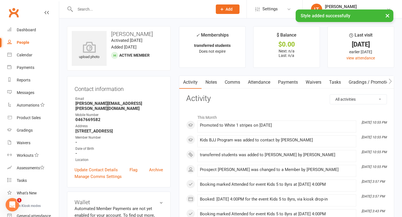
click at [90, 8] on input "text" at bounding box center [140, 9] width 135 height 8
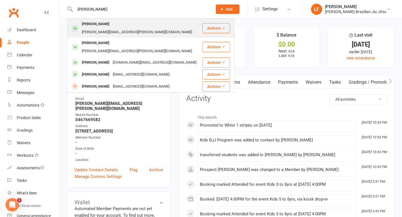
type input "[PERSON_NAME]"
click at [99, 26] on div "[PERSON_NAME]" at bounding box center [95, 24] width 31 height 8
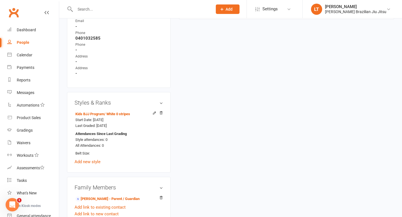
scroll to position [400, 0]
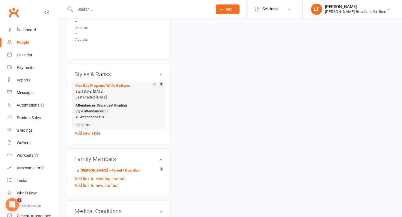
click at [154, 83] on icon at bounding box center [155, 85] width 4 height 4
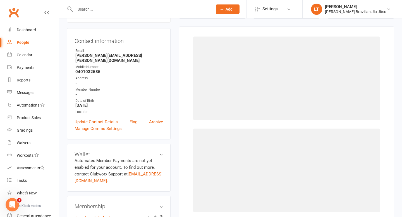
scroll to position [48, 0]
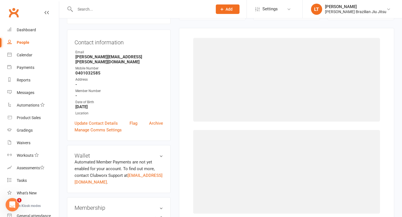
select select "3571"
select select "42291"
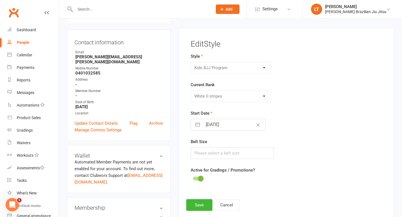
click at [198, 126] on button "button" at bounding box center [198, 124] width 10 height 11
select select "8"
select select "2025"
select select "9"
select select "2025"
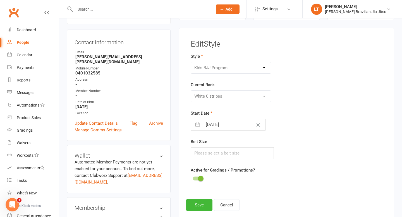
select select "10"
select select "2025"
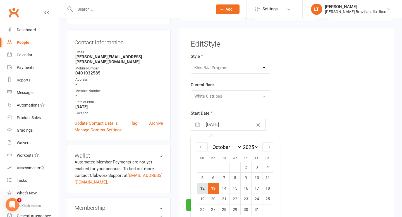
click at [202, 189] on td "12" at bounding box center [202, 188] width 11 height 11
type input "[DATE]"
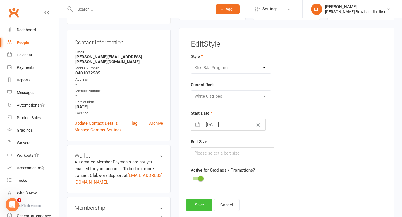
click at [202, 194] on button "Save" at bounding box center [199, 205] width 26 height 12
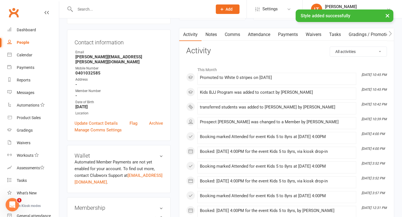
click at [86, 9] on div "× Style added successfully" at bounding box center [197, 9] width 395 height 0
click at [86, 7] on input "text" at bounding box center [140, 9] width 135 height 8
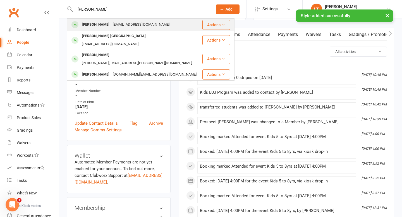
type input "[PERSON_NAME]"
click at [111, 26] on div "[EMAIL_ADDRESS][DOMAIN_NAME]" at bounding box center [141, 25] width 60 height 8
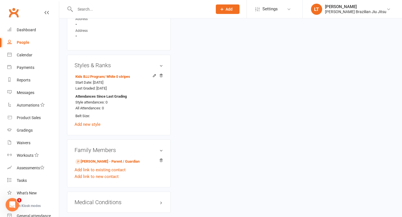
scroll to position [426, 0]
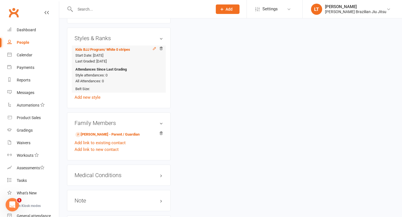
click at [154, 51] on icon at bounding box center [155, 49] width 4 height 4
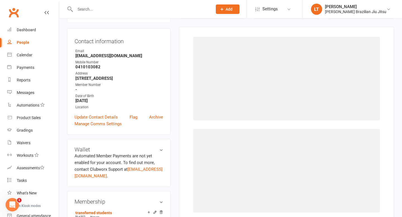
select select "3571"
select select "42291"
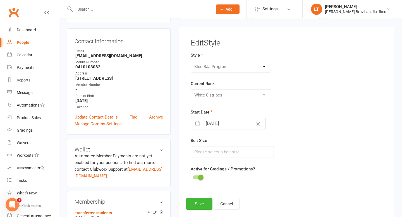
scroll to position [48, 0]
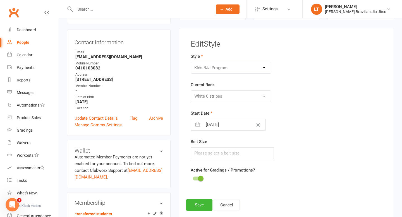
click at [202, 128] on input "[DATE]" at bounding box center [234, 124] width 63 height 11
select select "8"
select select "2025"
select select "9"
select select "2025"
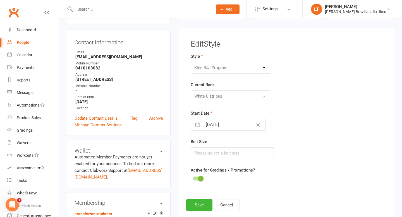
select select "10"
select select "2025"
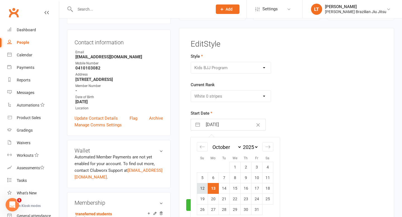
click at [202, 189] on td "12" at bounding box center [202, 188] width 11 height 11
type input "[DATE]"
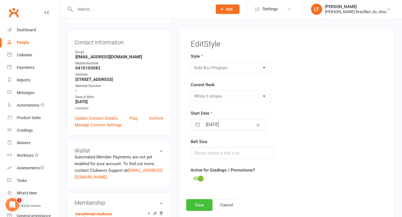
click at [200, 194] on button "Save" at bounding box center [199, 205] width 26 height 12
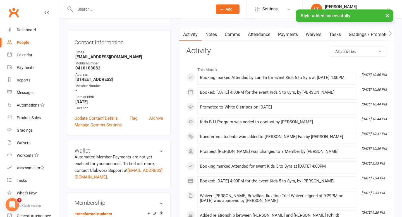
click at [92, 9] on div "× Style added successfully" at bounding box center [197, 9] width 395 height 0
click at [86, 8] on input "text" at bounding box center [140, 9] width 135 height 8
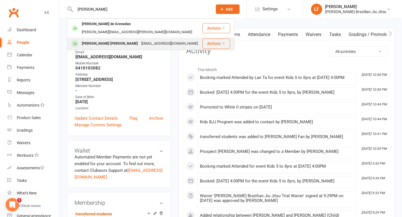
type input "[PERSON_NAME]"
click at [109, 40] on div "[PERSON_NAME] [PERSON_NAME]" at bounding box center [109, 44] width 59 height 8
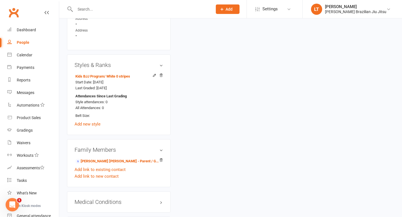
scroll to position [406, 0]
click at [153, 73] on icon at bounding box center [155, 75] width 4 height 4
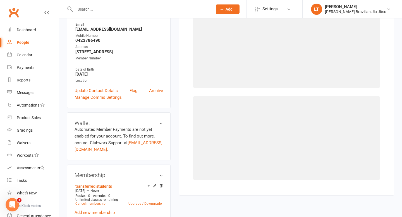
scroll to position [48, 0]
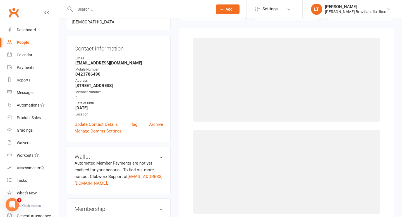
select select "3571"
select select "42291"
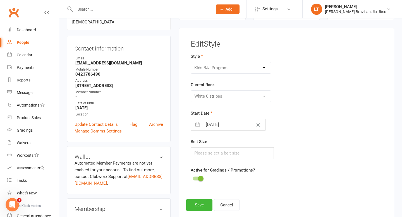
click at [202, 125] on input "[DATE]" at bounding box center [234, 124] width 63 height 11
select select "8"
select select "2025"
select select "9"
select select "2025"
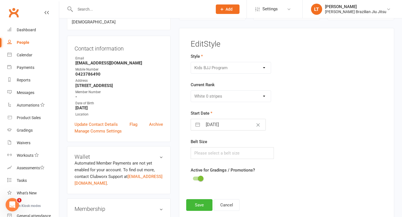
select select "10"
select select "2025"
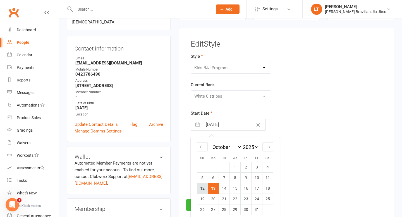
click at [200, 188] on td "12" at bounding box center [202, 188] width 11 height 11
type input "[DATE]"
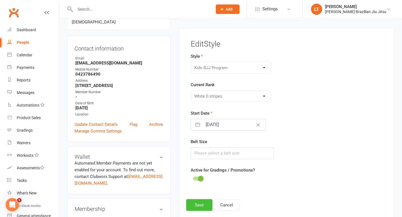
click at [200, 194] on button "Save" at bounding box center [199, 205] width 26 height 12
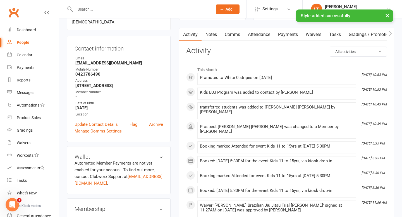
click at [94, 4] on div at bounding box center [138, 9] width 142 height 18
click at [88, 9] on input "text" at bounding box center [140, 9] width 135 height 8
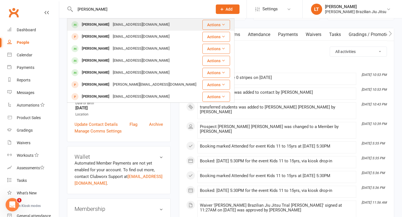
type input "[PERSON_NAME]"
click at [113, 25] on div "[EMAIL_ADDRESS][DOMAIN_NAME]" at bounding box center [141, 25] width 60 height 8
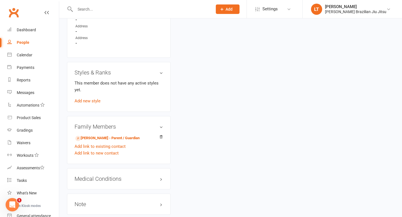
scroll to position [359, 0]
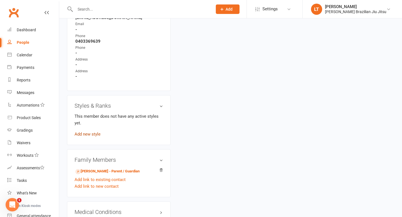
click at [93, 133] on link "Add new style" at bounding box center [88, 134] width 26 height 5
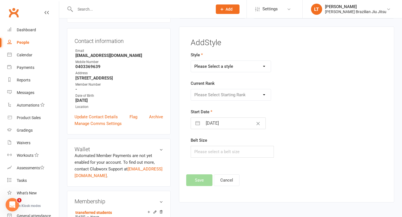
scroll to position [48, 0]
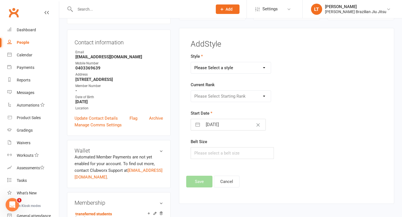
click at [202, 67] on select "Please Select a style Adults BJJ Program Kids BJJ Program" at bounding box center [231, 67] width 80 height 11
select select "3571"
click at [202, 95] on select "Please Select Starting Rank White 0 stripes White 1 stripes White 2 stripes Whi…" at bounding box center [231, 96] width 80 height 11
select select "42291"
click at [202, 127] on input "[DATE]" at bounding box center [234, 124] width 63 height 11
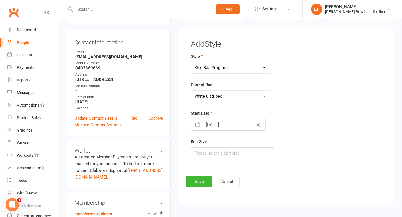
select select "8"
select select "2025"
select select "9"
select select "2025"
select select "10"
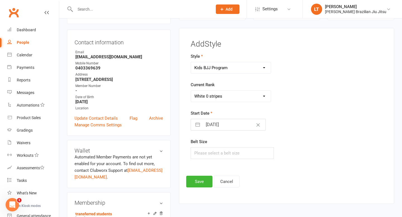
select select "2025"
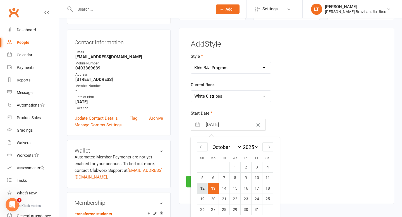
click at [202, 187] on td "12" at bounding box center [202, 188] width 11 height 11
type input "[DATE]"
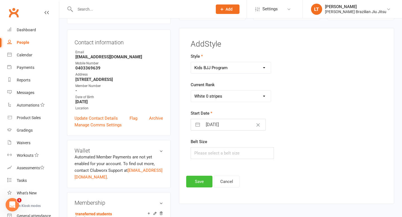
click at [200, 182] on button "Save" at bounding box center [199, 182] width 26 height 12
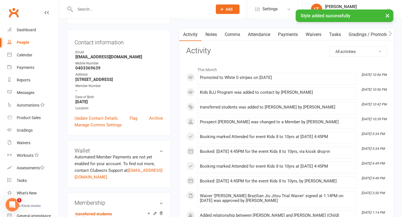
click at [83, 9] on div "× Style added successfully" at bounding box center [197, 9] width 395 height 0
click at [84, 8] on input "text" at bounding box center [140, 9] width 135 height 8
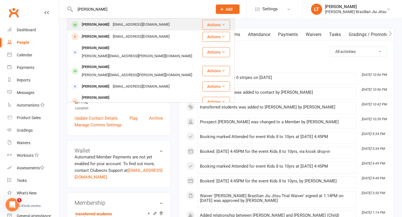
type input "[PERSON_NAME]"
click at [99, 23] on div "[PERSON_NAME]" at bounding box center [95, 25] width 31 height 8
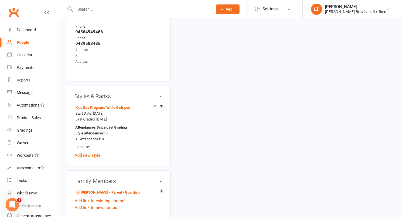
scroll to position [385, 0]
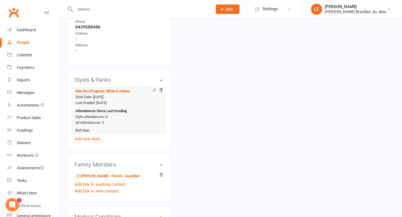
click at [154, 89] on icon at bounding box center [154, 90] width 3 height 3
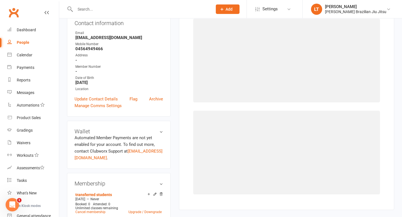
select select "3571"
select select "42291"
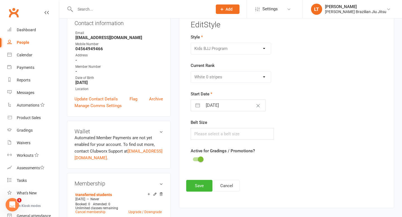
scroll to position [48, 0]
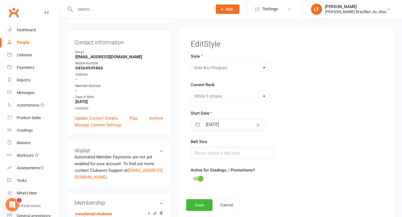
click at [197, 124] on button "button" at bounding box center [198, 124] width 10 height 11
select select "8"
select select "2025"
select select "9"
select select "2025"
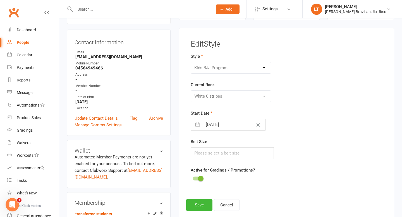
select select "10"
select select "2025"
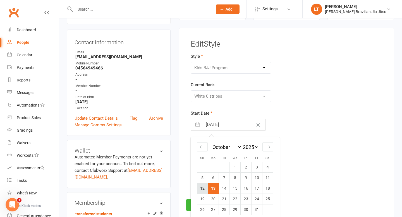
click at [202, 190] on td "12" at bounding box center [202, 188] width 11 height 11
type input "[DATE]"
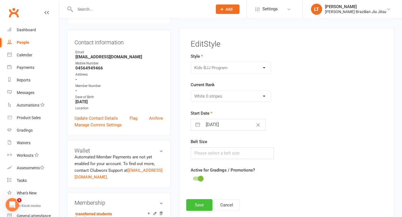
click at [197, 194] on button "Save" at bounding box center [199, 205] width 26 height 12
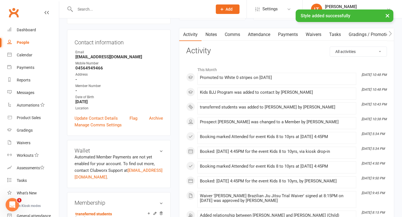
click at [93, 8] on input "text" at bounding box center [140, 9] width 135 height 8
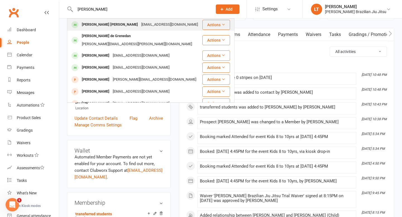
type input "[PERSON_NAME]"
click at [104, 25] on div "[PERSON_NAME] [PERSON_NAME]" at bounding box center [109, 25] width 59 height 8
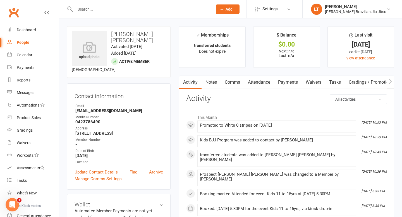
click at [90, 9] on input "text" at bounding box center [140, 9] width 135 height 8
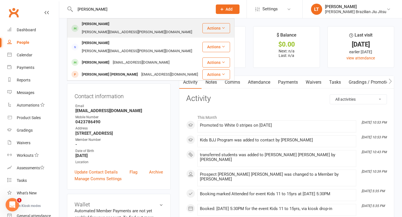
type input "[PERSON_NAME]"
click at [121, 28] on div "[PERSON_NAME][EMAIL_ADDRESS][PERSON_NAME][DOMAIN_NAME]" at bounding box center [137, 32] width 114 height 8
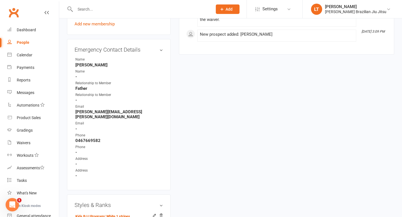
scroll to position [243, 0]
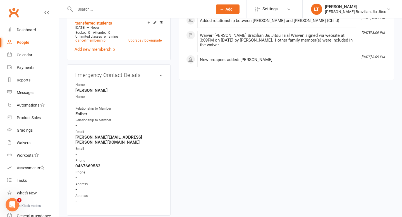
click at [87, 11] on input "text" at bounding box center [140, 9] width 135 height 8
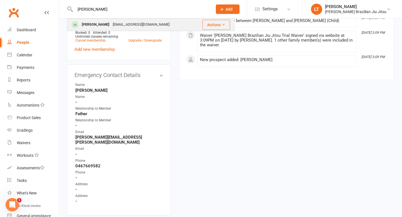
type input "[PERSON_NAME]"
click at [103, 24] on div "[PERSON_NAME]" at bounding box center [95, 25] width 31 height 8
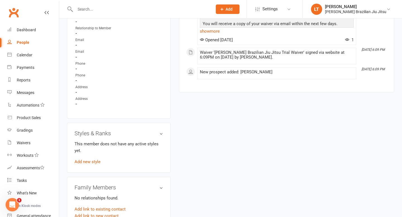
scroll to position [401, 0]
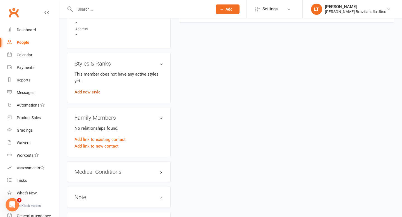
click at [87, 90] on link "Add new style" at bounding box center [88, 92] width 26 height 5
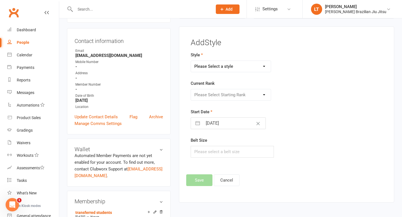
scroll to position [48, 0]
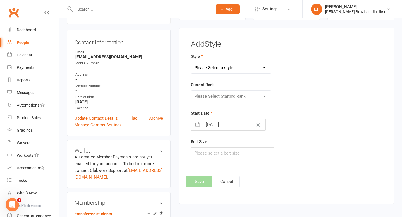
click at [202, 66] on select "Please Select a style Adults BJJ Program Kids BJJ Program" at bounding box center [231, 67] width 80 height 11
select select "3572"
select select "8"
select select "2025"
select select "9"
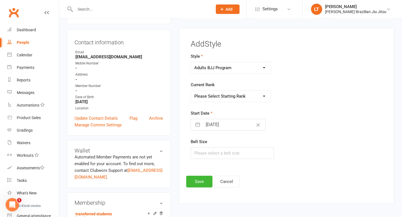
select select "2025"
select select "10"
select select "2025"
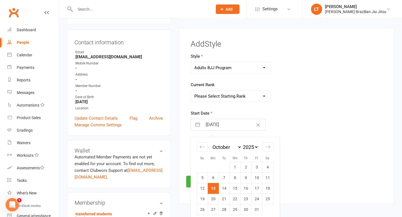
click at [202, 125] on input "[DATE]" at bounding box center [234, 124] width 63 height 11
click at [202, 188] on td "12" at bounding box center [202, 188] width 11 height 11
type input "[DATE]"
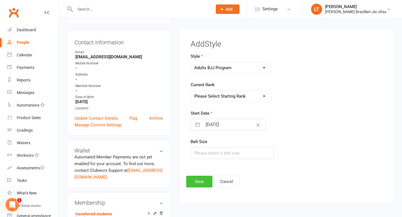
click at [200, 182] on button "Save" at bounding box center [199, 182] width 26 height 12
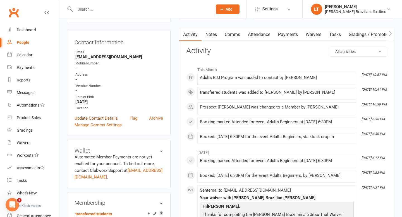
click at [98, 116] on link "Update Contact Details" at bounding box center [96, 118] width 43 height 7
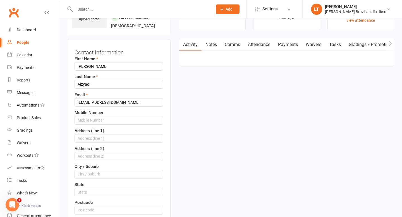
scroll to position [26, 0]
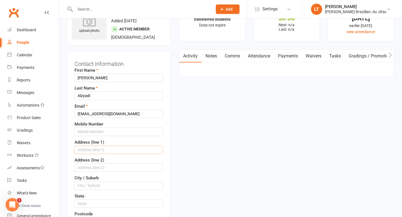
click at [98, 150] on input "text" at bounding box center [119, 150] width 89 height 8
type input "5"
type input "[STREET_ADDRESS]"
click at [94, 185] on input "text" at bounding box center [119, 186] width 89 height 8
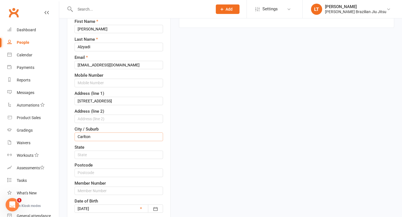
scroll to position [95, 0]
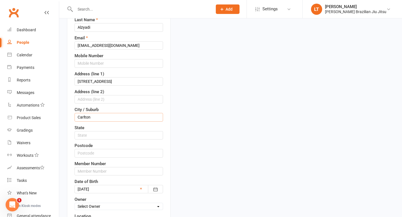
type input "Carlton"
click at [94, 136] on input "text" at bounding box center [119, 135] width 89 height 8
type input "VIC"
click at [98, 155] on input "text" at bounding box center [119, 153] width 89 height 8
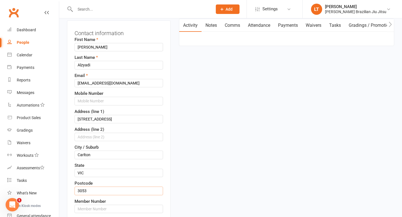
scroll to position [56, 0]
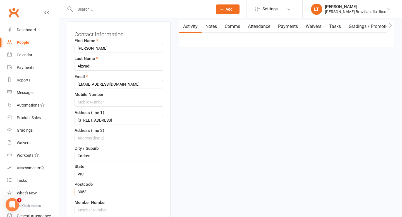
type input "3053"
click at [98, 104] on input "text" at bounding box center [119, 102] width 89 height 8
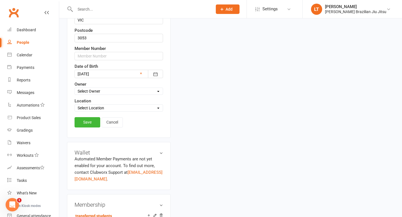
scroll to position [212, 0]
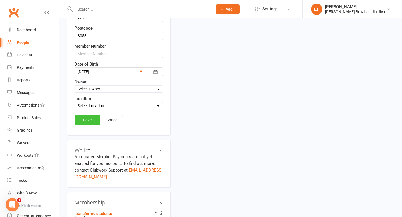
type input "0450653872"
click at [92, 119] on link "Save" at bounding box center [88, 120] width 26 height 10
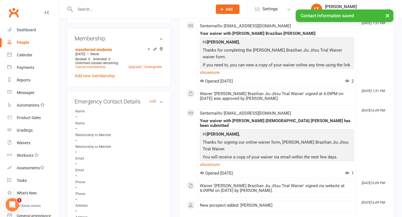
click at [150, 100] on link "edit" at bounding box center [153, 101] width 7 height 5
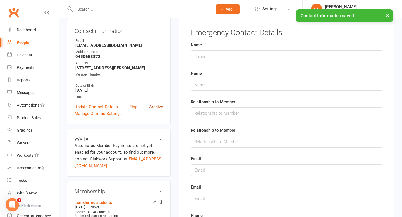
scroll to position [48, 0]
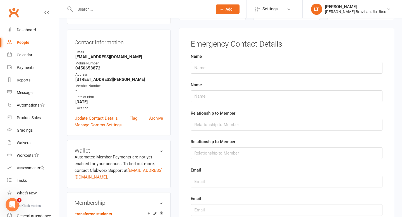
click at [202, 33] on div "Emergency Contact Details Name Name Relationship to Member Relationship to Memb…" at bounding box center [286, 197] width 215 height 339
click at [147, 97] on div "Date of Birth" at bounding box center [119, 97] width 88 height 5
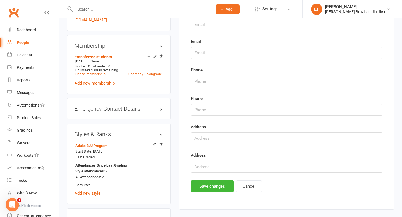
scroll to position [291, 0]
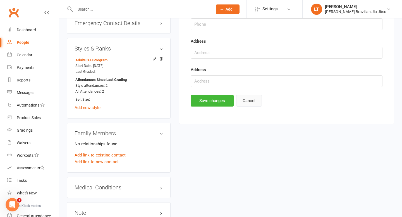
click at [202, 102] on button "Cancel" at bounding box center [249, 101] width 26 height 12
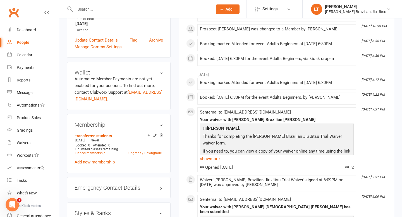
scroll to position [0, 0]
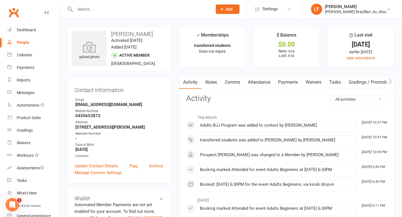
drag, startPoint x: 151, startPoint y: 33, endPoint x: 111, endPoint y: 33, distance: 39.4
click at [111, 33] on h3 "[PERSON_NAME]" at bounding box center [119, 34] width 94 height 6
drag, startPoint x: 143, startPoint y: 104, endPoint x: 75, endPoint y: 103, distance: 67.9
click at [75, 103] on li "Email [EMAIL_ADDRESS][DOMAIN_NAME]" at bounding box center [119, 102] width 89 height 10
click at [89, 109] on div "Mobile Number" at bounding box center [119, 111] width 88 height 5
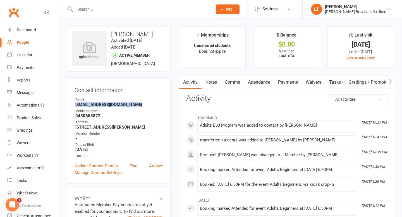
drag, startPoint x: 140, startPoint y: 105, endPoint x: 75, endPoint y: 105, distance: 65.4
click at [75, 105] on li "Email [EMAIL_ADDRESS][DOMAIN_NAME]" at bounding box center [119, 102] width 89 height 10
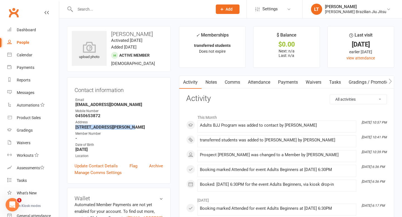
drag, startPoint x: 124, startPoint y: 127, endPoint x: 76, endPoint y: 128, distance: 47.8
click at [76, 128] on strong "[STREET_ADDRESS][PERSON_NAME]" at bounding box center [119, 127] width 88 height 5
drag, startPoint x: 101, startPoint y: 115, endPoint x: 71, endPoint y: 114, distance: 30.5
click at [71, 114] on div "Contact information Owner Email [EMAIL_ADDRESS][DOMAIN_NAME] Mobile Number [PHO…" at bounding box center [119, 130] width 104 height 106
drag, startPoint x: 161, startPoint y: 35, endPoint x: 108, endPoint y: 32, distance: 53.4
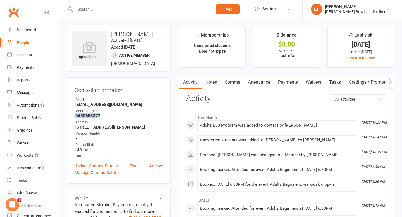
click at [108, 32] on h3 "[PERSON_NAME]" at bounding box center [119, 34] width 94 height 6
click at [88, 9] on input "text" at bounding box center [140, 9] width 135 height 8
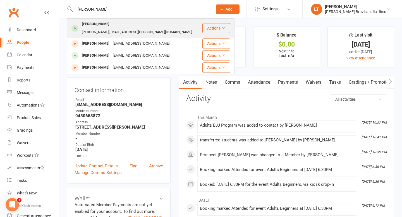
type input "[PERSON_NAME]"
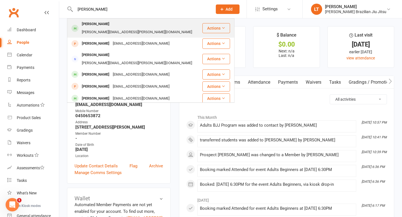
click at [97, 25] on div "[PERSON_NAME]" at bounding box center [95, 24] width 31 height 8
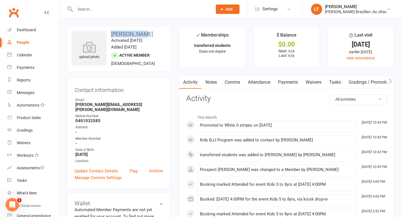
drag, startPoint x: 142, startPoint y: 35, endPoint x: 111, endPoint y: 33, distance: 30.5
click at [111, 33] on h3 "[PERSON_NAME]" at bounding box center [119, 34] width 94 height 6
click at [108, 168] on link "Update Contact Details" at bounding box center [96, 171] width 43 height 7
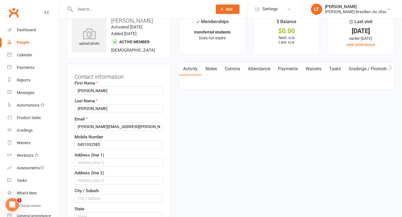
scroll to position [26, 0]
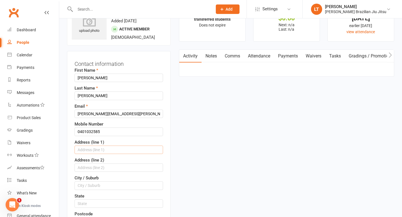
click at [95, 152] on input "text" at bounding box center [119, 150] width 89 height 8
type input "[STREET_ADDRESS]"
click at [97, 188] on input "text" at bounding box center [119, 186] width 89 height 8
type input "[GEOGRAPHIC_DATA]"
drag, startPoint x: 105, startPoint y: 150, endPoint x: 44, endPoint y: 148, distance: 61.5
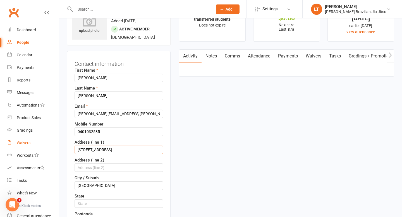
drag, startPoint x: 101, startPoint y: 185, endPoint x: 51, endPoint y: 178, distance: 50.9
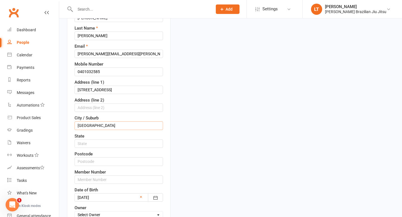
scroll to position [103, 0]
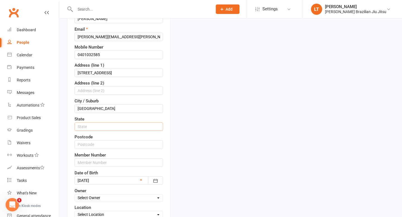
click at [101, 126] on input "text" at bounding box center [119, 127] width 89 height 8
type input "VIC"
click at [100, 146] on input "text" at bounding box center [119, 145] width 89 height 8
type input "3031"
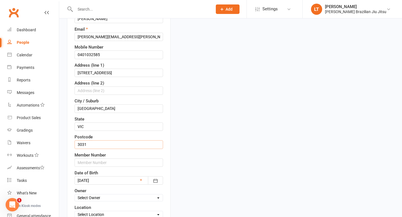
drag, startPoint x: 87, startPoint y: 145, endPoint x: 65, endPoint y: 145, distance: 21.5
drag, startPoint x: 104, startPoint y: 55, endPoint x: 50, endPoint y: 53, distance: 53.7
drag, startPoint x: 116, startPoint y: 37, endPoint x: 76, endPoint y: 37, distance: 39.4
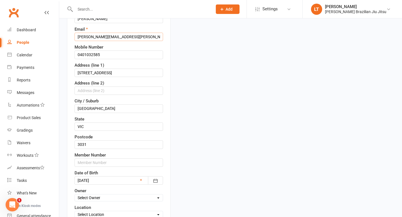
click at [76, 37] on input "[PERSON_NAME][EMAIL_ADDRESS][PERSON_NAME][DOMAIN_NAME]" at bounding box center [119, 37] width 89 height 8
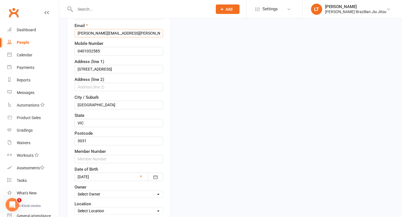
scroll to position [109, 0]
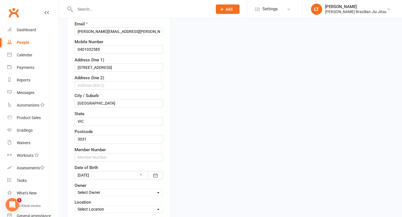
drag, startPoint x: 102, startPoint y: 175, endPoint x: 78, endPoint y: 175, distance: 24.6
click at [78, 175] on div at bounding box center [119, 175] width 89 height 8
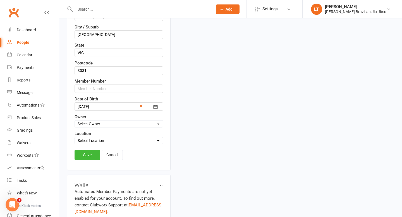
scroll to position [184, 0]
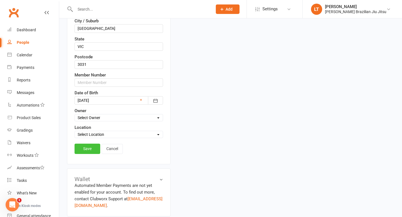
click at [87, 149] on link "Save" at bounding box center [88, 149] width 26 height 10
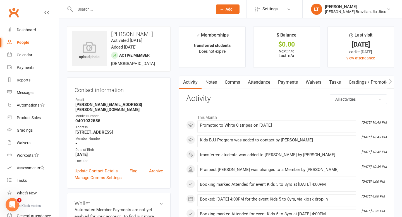
scroll to position [4, 0]
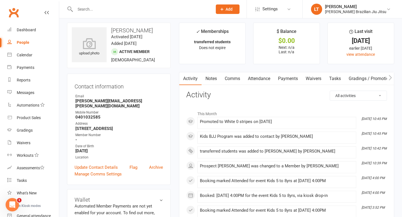
drag, startPoint x: 104, startPoint y: 7, endPoint x: 113, endPoint y: 2, distance: 10.0
click at [112, 3] on div at bounding box center [138, 9] width 142 height 18
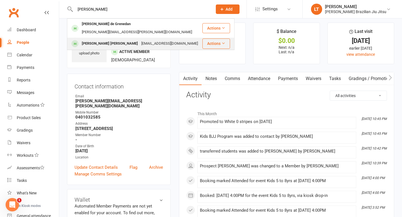
type input "[PERSON_NAME]"
click at [140, 40] on div "[EMAIL_ADDRESS][DOMAIN_NAME]" at bounding box center [170, 44] width 60 height 8
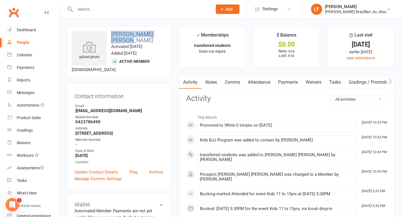
drag, startPoint x: 139, startPoint y: 41, endPoint x: 111, endPoint y: 33, distance: 28.1
click at [111, 33] on h3 "[PERSON_NAME] [PERSON_NAME]" at bounding box center [119, 37] width 94 height 12
drag, startPoint x: 123, startPoint y: 133, endPoint x: 68, endPoint y: 132, distance: 54.5
click at [68, 132] on div "Contact information Owner Email [EMAIL_ADDRESS][DOMAIN_NAME] Mobile Number [PHO…" at bounding box center [119, 137] width 104 height 106
drag, startPoint x: 102, startPoint y: 122, endPoint x: 66, endPoint y: 122, distance: 35.8
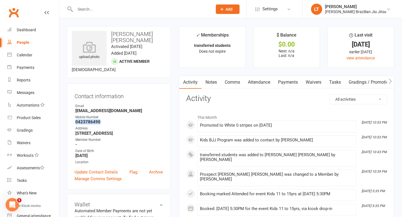
drag, startPoint x: 130, startPoint y: 109, endPoint x: 76, endPoint y: 109, distance: 53.9
click at [76, 109] on strong "[EMAIL_ADDRESS][DOMAIN_NAME]" at bounding box center [119, 110] width 88 height 5
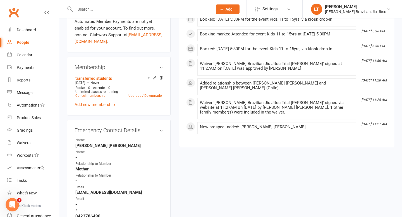
scroll to position [203, 0]
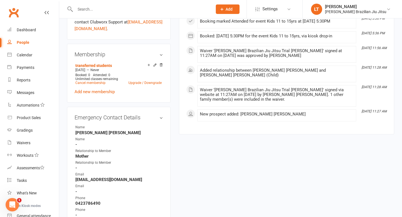
drag, startPoint x: 133, startPoint y: 132, endPoint x: 68, endPoint y: 132, distance: 65.1
click at [68, 132] on div "Emergency Contact Details edit Name [PERSON_NAME] [PERSON_NAME] Name - Relation…" at bounding box center [119, 180] width 104 height 146
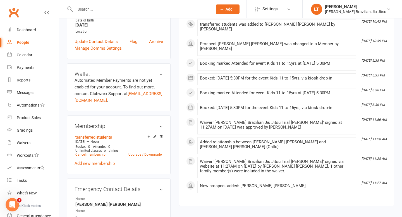
scroll to position [0, 0]
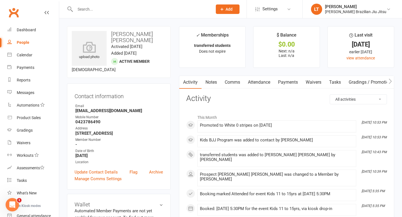
click at [99, 10] on input "text" at bounding box center [140, 9] width 135 height 8
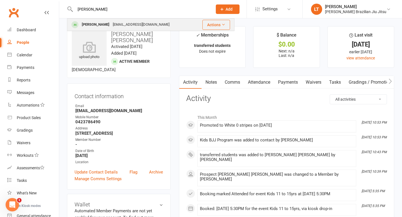
type input "[PERSON_NAME]"
click at [111, 27] on div "[EMAIL_ADDRESS][DOMAIN_NAME]" at bounding box center [141, 25] width 60 height 8
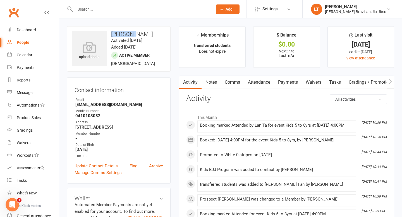
drag, startPoint x: 135, startPoint y: 33, endPoint x: 109, endPoint y: 32, distance: 25.1
click at [109, 33] on h3 "[PERSON_NAME]" at bounding box center [119, 34] width 94 height 6
drag, startPoint x: 95, startPoint y: 132, endPoint x: 74, endPoint y: 125, distance: 22.4
click at [74, 125] on div "Contact information Owner Email [EMAIL_ADDRESS][DOMAIN_NAME] Mobile Number [PHO…" at bounding box center [119, 130] width 104 height 106
drag, startPoint x: 103, startPoint y: 116, endPoint x: 72, endPoint y: 116, distance: 31.6
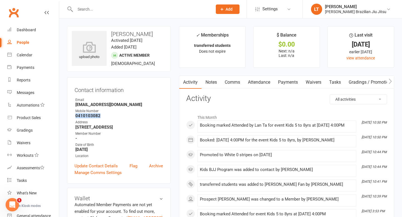
click at [72, 116] on div "Contact information Owner Email [EMAIL_ADDRESS][DOMAIN_NAME] Mobile Number [PHO…" at bounding box center [119, 130] width 104 height 106
drag, startPoint x: 124, startPoint y: 105, endPoint x: 74, endPoint y: 104, distance: 50.0
click at [74, 104] on div "Contact information Owner Email [EMAIL_ADDRESS][DOMAIN_NAME] Mobile Number [PHO…" at bounding box center [119, 130] width 104 height 106
click at [91, 7] on input "text" at bounding box center [140, 9] width 135 height 8
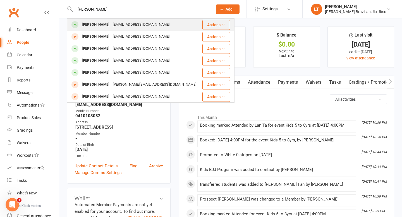
type input "[PERSON_NAME]"
click at [95, 25] on div "[PERSON_NAME]" at bounding box center [95, 25] width 31 height 8
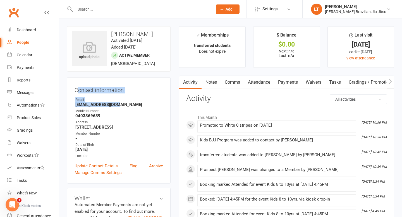
drag, startPoint x: 127, startPoint y: 103, endPoint x: 87, endPoint y: 80, distance: 46.1
click at [87, 80] on div "Contact information Owner Email [EMAIL_ADDRESS][DOMAIN_NAME] Mobile Number [PHO…" at bounding box center [119, 130] width 104 height 106
click at [150, 35] on h3 "[PERSON_NAME]" at bounding box center [119, 34] width 94 height 6
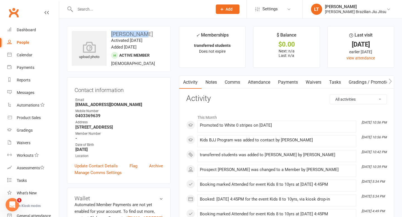
drag, startPoint x: 143, startPoint y: 35, endPoint x: 112, endPoint y: 35, distance: 31.0
click at [112, 35] on h3 "[PERSON_NAME]" at bounding box center [119, 34] width 94 height 6
drag, startPoint x: 124, startPoint y: 105, endPoint x: 74, endPoint y: 105, distance: 49.4
click at [75, 105] on li "Email [EMAIL_ADDRESS][DOMAIN_NAME]" at bounding box center [119, 102] width 89 height 10
drag, startPoint x: 139, startPoint y: 127, endPoint x: 73, endPoint y: 125, distance: 65.4
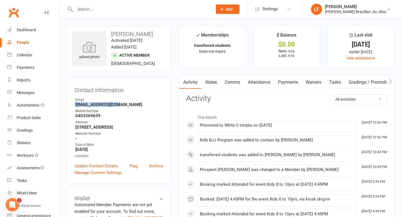
click at [73, 125] on div "Contact information Owner Email [EMAIL_ADDRESS][DOMAIN_NAME] Mobile Number [PHO…" at bounding box center [119, 130] width 104 height 106
drag, startPoint x: 100, startPoint y: 117, endPoint x: 73, endPoint y: 117, distance: 27.7
click at [73, 117] on div "Contact information Owner Email [EMAIL_ADDRESS][DOMAIN_NAME] Mobile Number [PHO…" at bounding box center [119, 130] width 104 height 106
click at [104, 8] on input "text" at bounding box center [140, 9] width 135 height 8
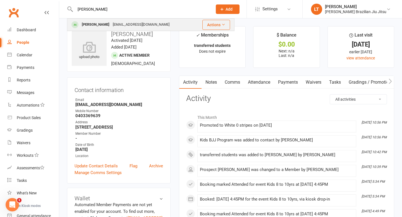
type input "[PERSON_NAME]"
click at [119, 23] on div "[EMAIL_ADDRESS][DOMAIN_NAME]" at bounding box center [141, 25] width 60 height 8
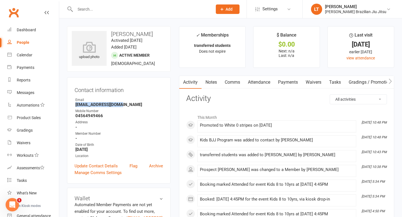
drag, startPoint x: 118, startPoint y: 106, endPoint x: 70, endPoint y: 105, distance: 48.3
click at [70, 105] on div "Contact information Owner Email [EMAIL_ADDRESS][DOMAIN_NAME] Mobile Number [PHO…" at bounding box center [119, 130] width 104 height 106
drag, startPoint x: 143, startPoint y: 34, endPoint x: 111, endPoint y: 34, distance: 31.8
click at [111, 34] on h3 "[PERSON_NAME]" at bounding box center [119, 34] width 94 height 6
click at [104, 166] on link "Update Contact Details" at bounding box center [96, 166] width 43 height 7
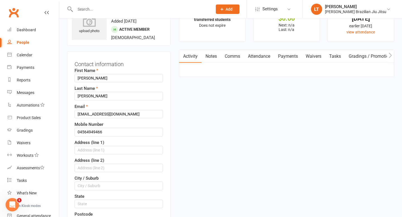
scroll to position [26, 0]
click at [103, 152] on input "text" at bounding box center [119, 150] width 89 height 8
type input "[STREET_ADDRESS]"
click at [106, 184] on input "text" at bounding box center [119, 186] width 89 height 8
click at [111, 194] on input "text" at bounding box center [119, 204] width 89 height 8
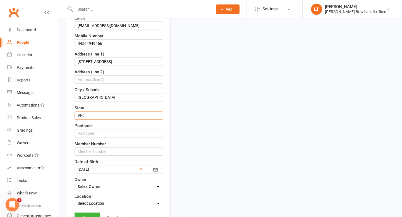
scroll to position [130, 0]
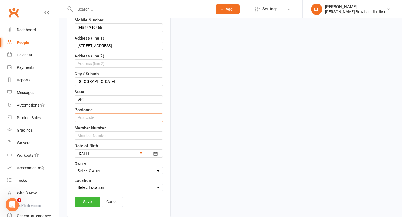
click at [118, 120] on input "text" at bounding box center [119, 117] width 89 height 8
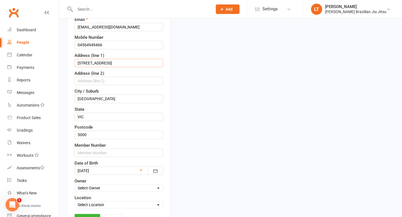
drag, startPoint x: 115, startPoint y: 63, endPoint x: 69, endPoint y: 60, distance: 45.6
click at [69, 60] on div "Contact information First Name [PERSON_NAME] Last Name [PERSON_NAME] Email [EMA…" at bounding box center [119, 99] width 104 height 271
drag, startPoint x: 103, startPoint y: 97, endPoint x: 75, endPoint y: 97, distance: 27.1
click at [75, 97] on input "[GEOGRAPHIC_DATA]" at bounding box center [119, 99] width 89 height 8
drag, startPoint x: 114, startPoint y: 44, endPoint x: 54, endPoint y: 38, distance: 60.6
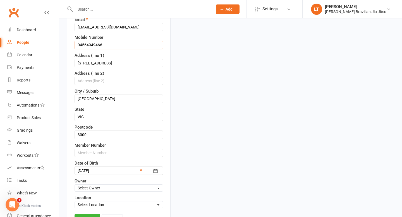
click at [97, 45] on input "04564949466" at bounding box center [119, 45] width 89 height 8
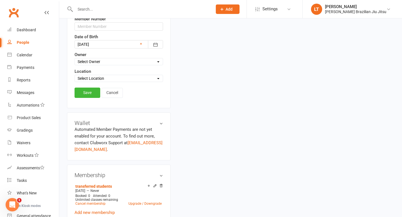
scroll to position [261, 0]
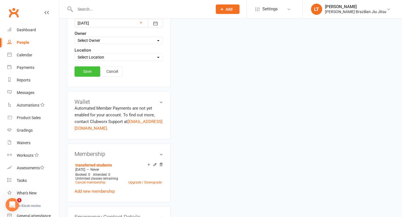
click at [81, 71] on link "Save" at bounding box center [88, 71] width 26 height 10
